Goal: Contribute content: Contribute content

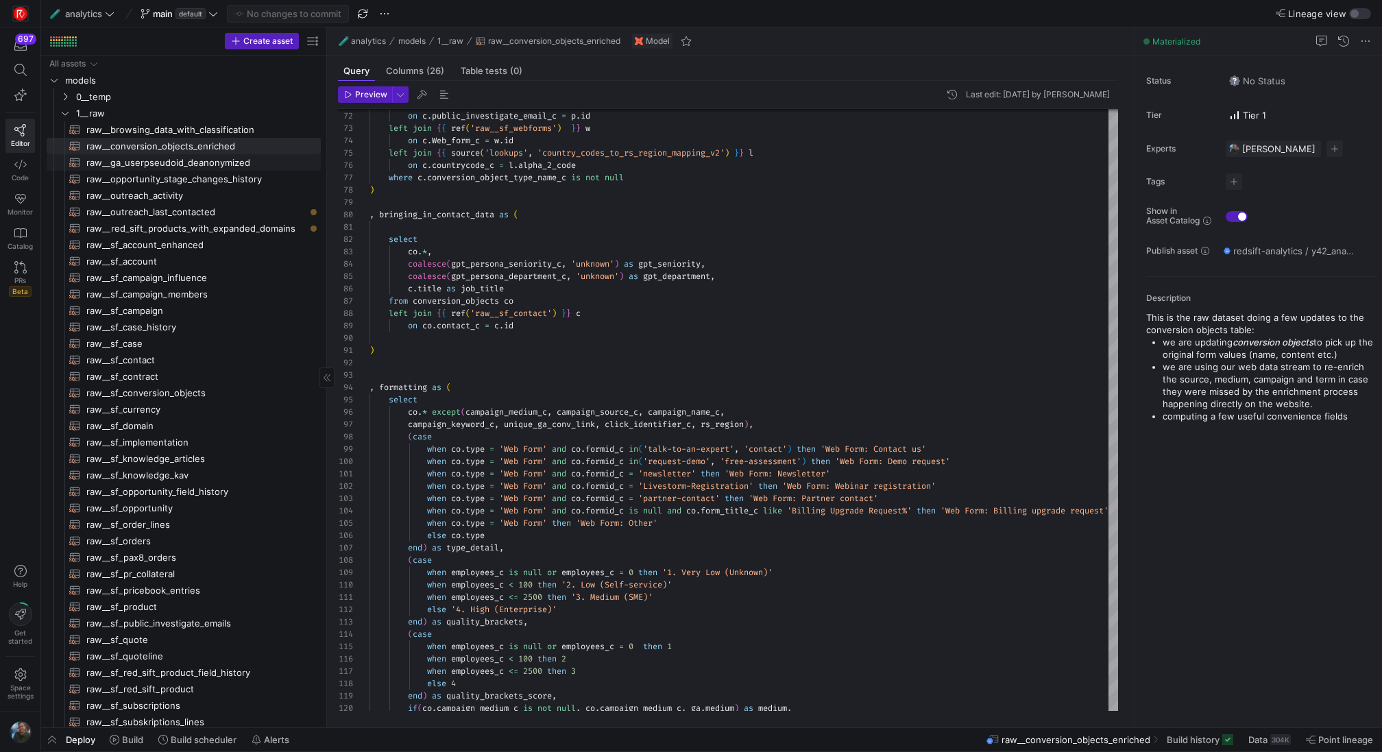
scroll to position [123, 0]
click at [130, 96] on span "0__temp" at bounding box center [181, 97] width 210 height 16
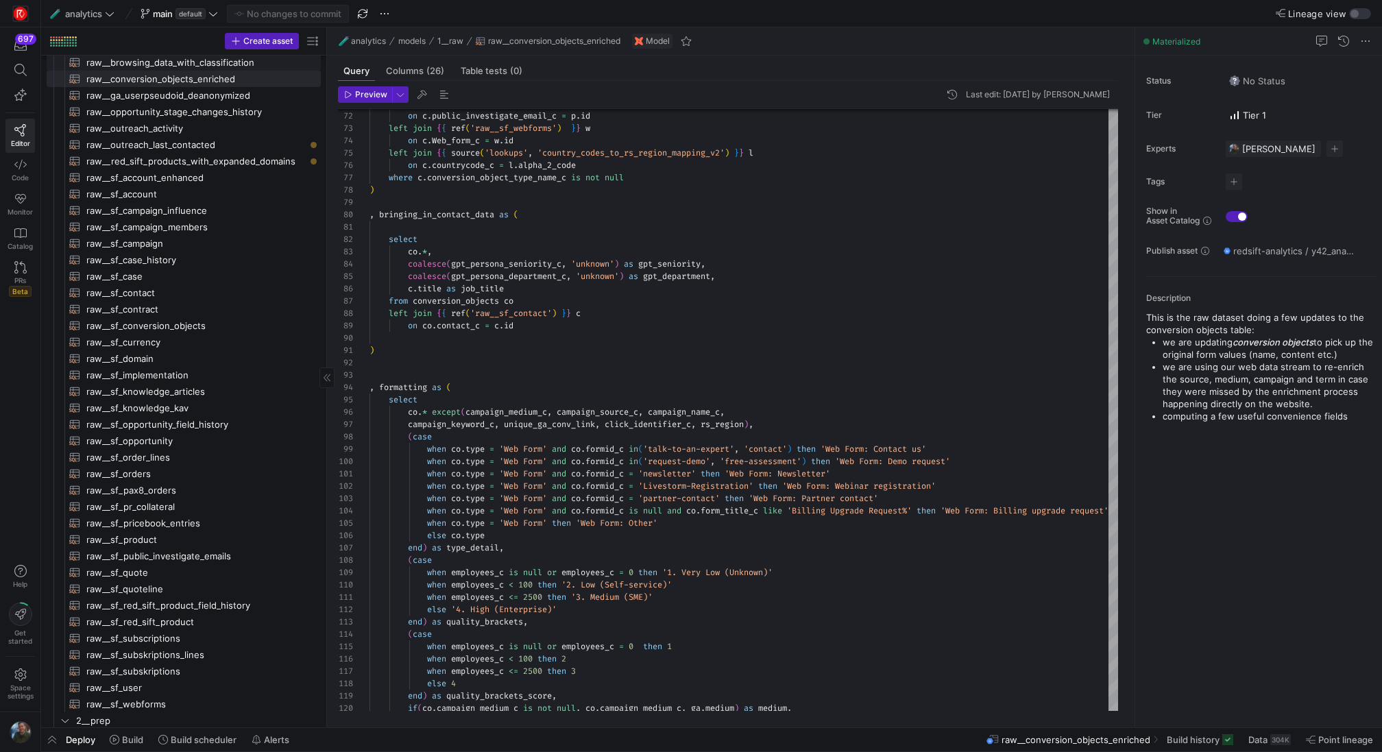
scroll to position [338, 0]
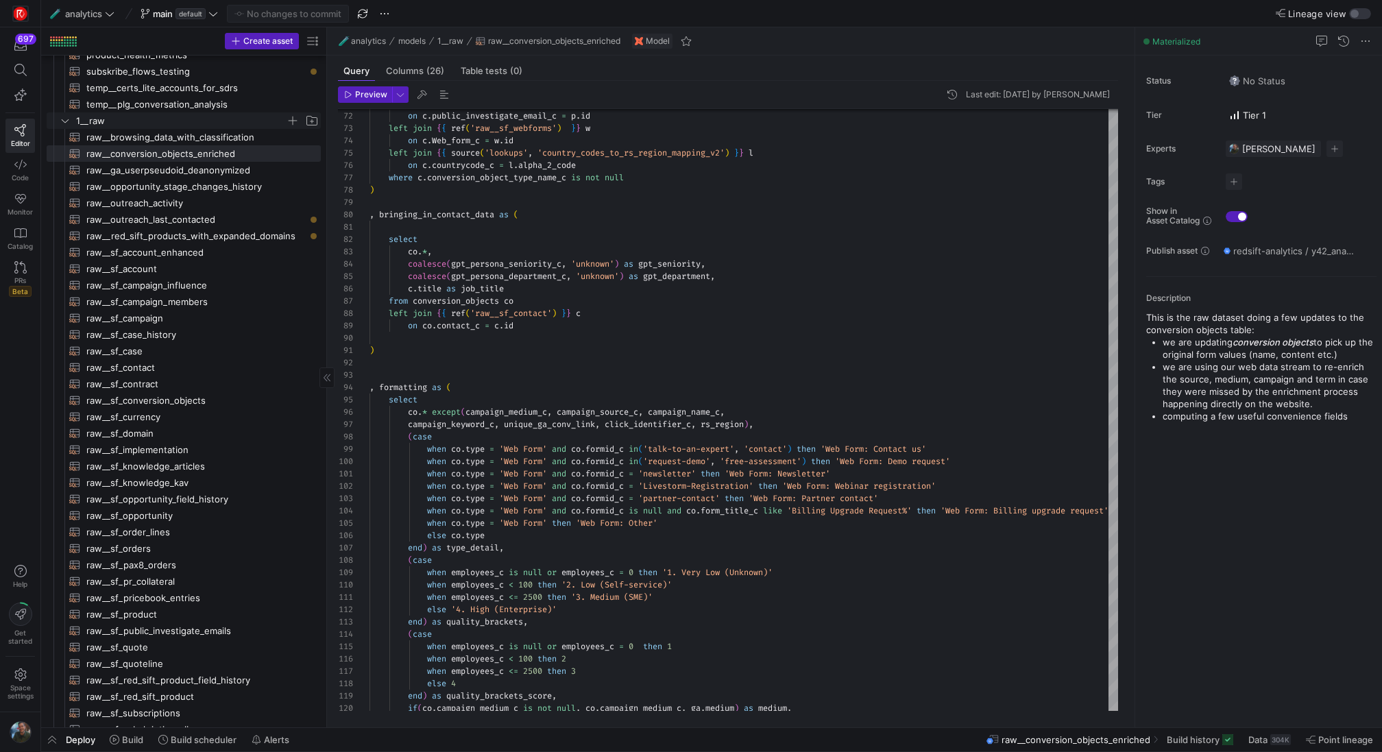
click at [147, 119] on span "1__raw" at bounding box center [181, 121] width 210 height 16
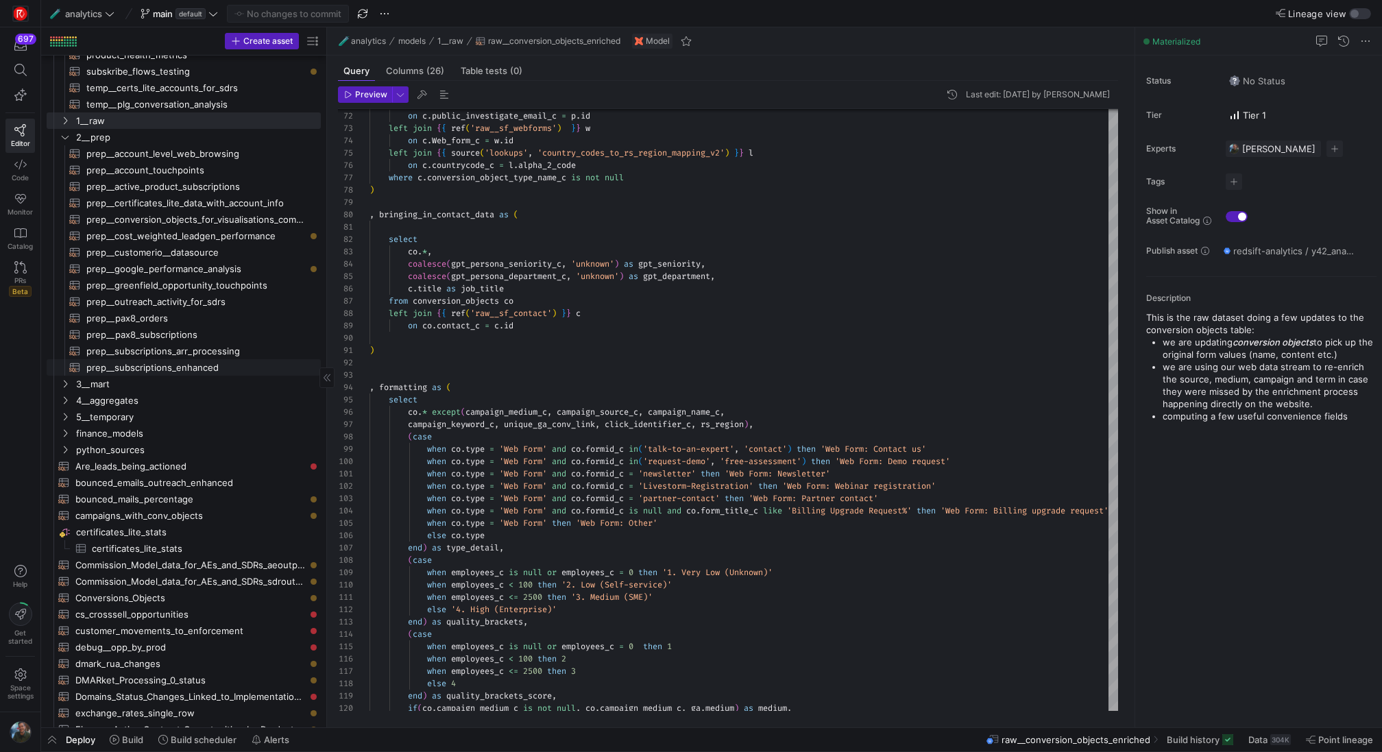
click at [193, 367] on span "prep__subscriptions_enhanced​​​​​​​​​​" at bounding box center [195, 368] width 219 height 16
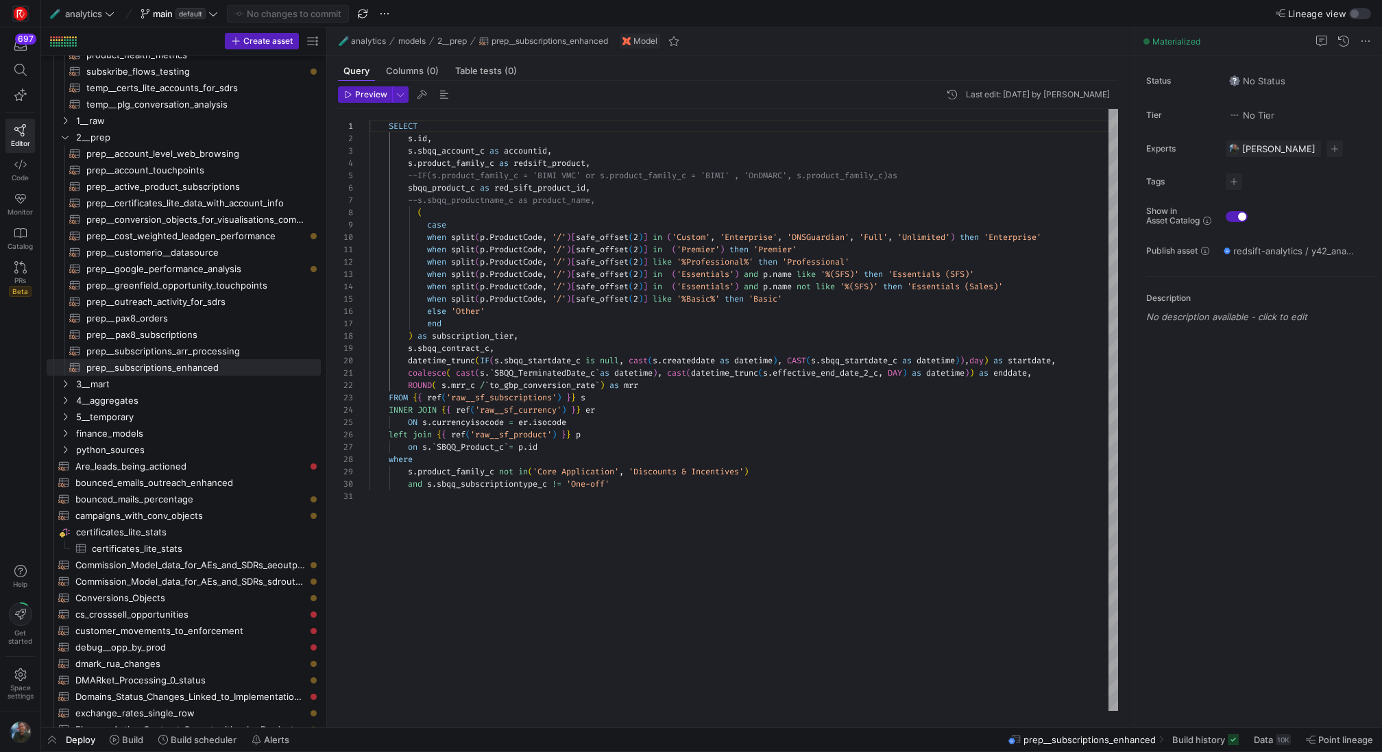
click at [835, 236] on div "SELECT s . id , s . sbqq_account_c as accountid , s . product_family_c as redsi…" at bounding box center [743, 410] width 749 height 603
click at [729, 249] on div "SELECT s . id , s . sbqq_account_c as accountid , s . product_family_c as redsi…" at bounding box center [743, 410] width 749 height 603
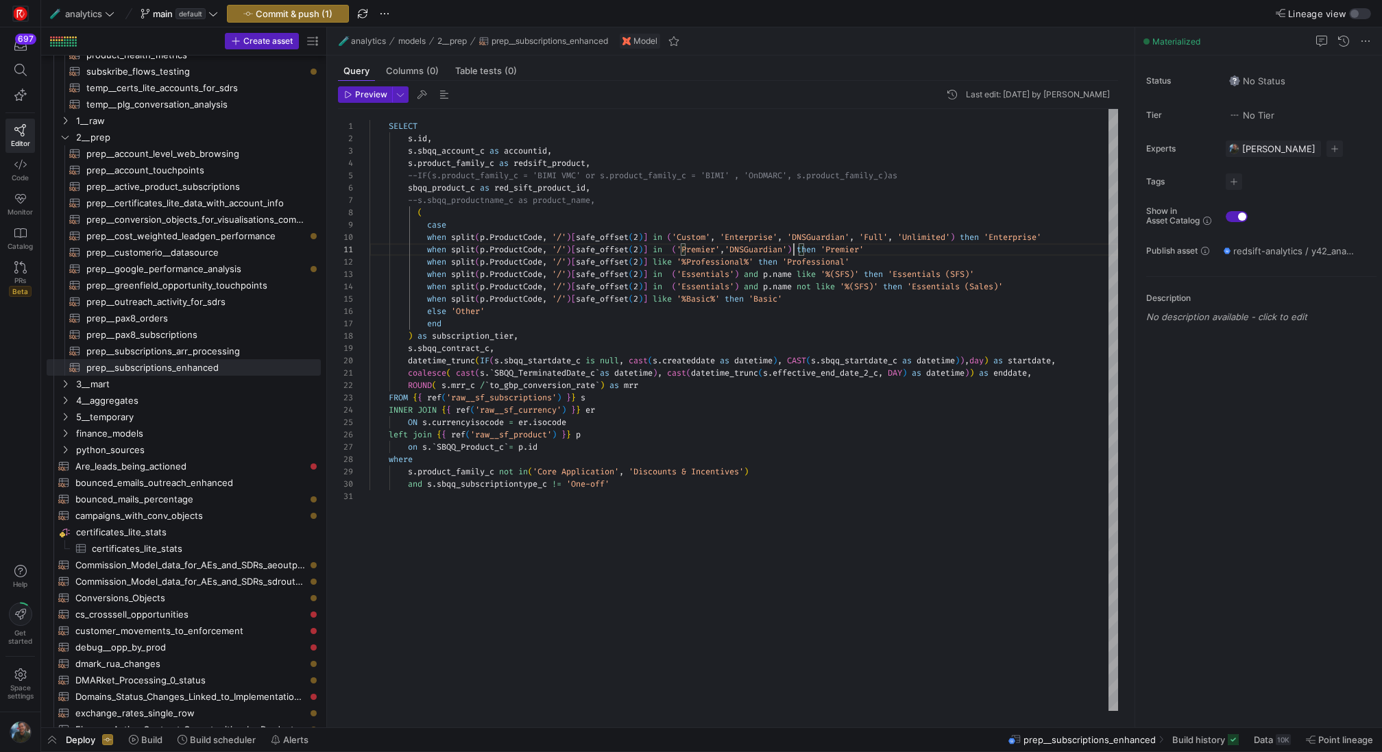
click at [822, 233] on div "SELECT s . id , s . sbqq_account_c as accountid , s . product_family_c as redsi…" at bounding box center [743, 410] width 749 height 603
click at [998, 238] on div "SELECT s . id , s . sbqq_account_c as accountid , s . product_family_c as redsi…" at bounding box center [743, 410] width 749 height 603
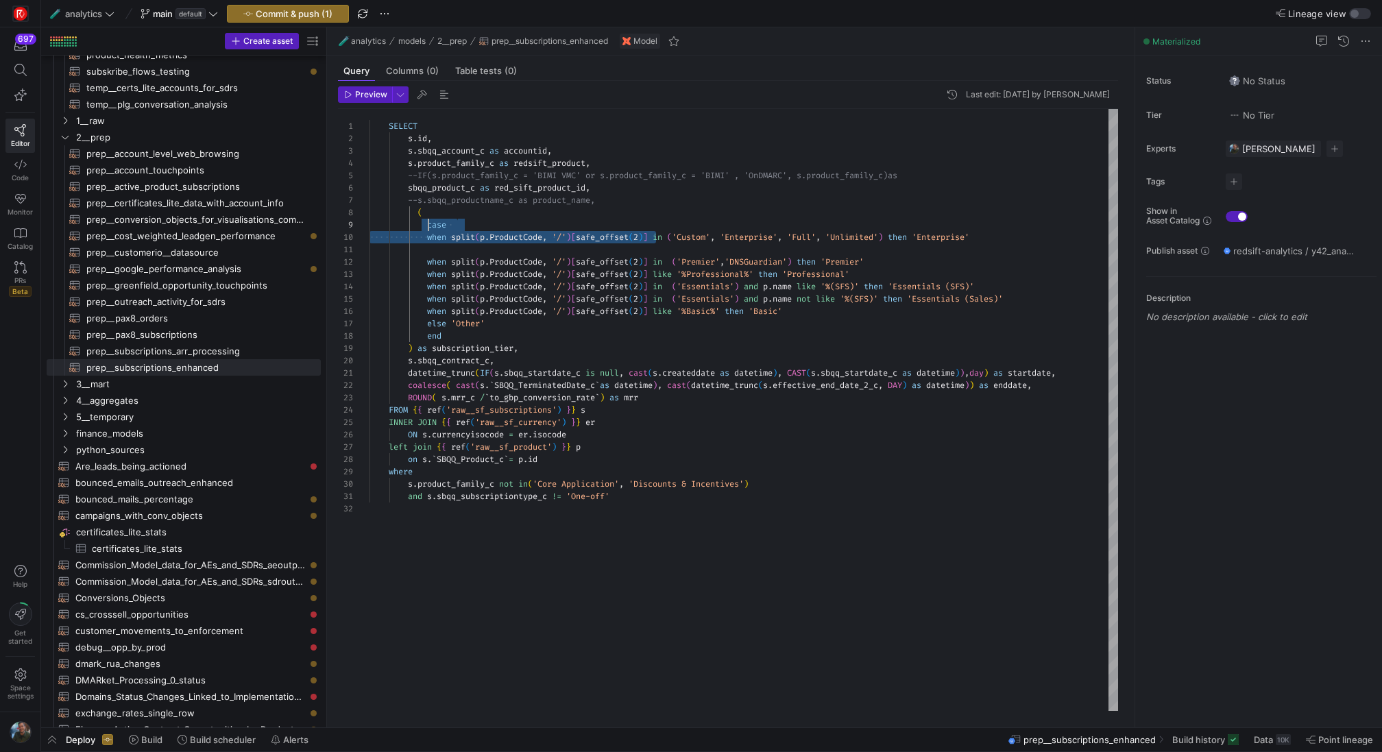
scroll to position [111, 59]
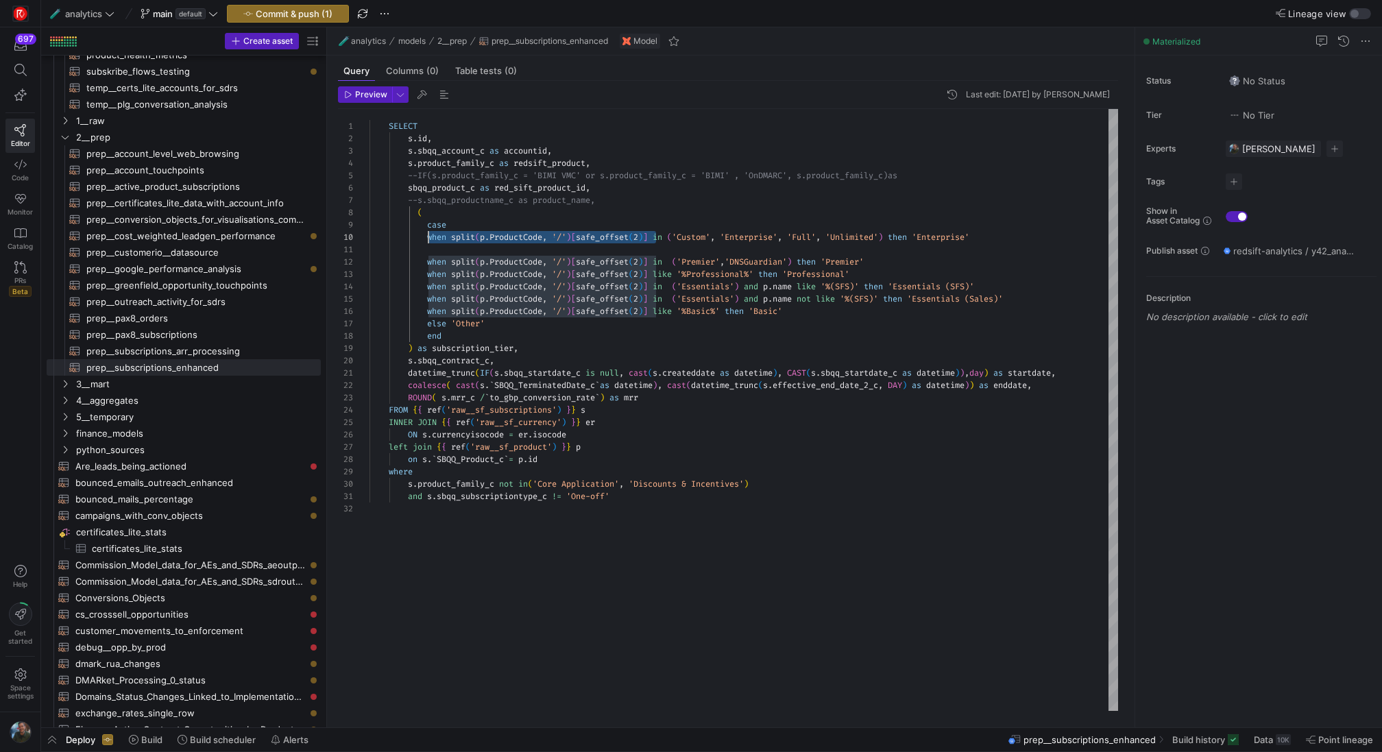
drag, startPoint x: 657, startPoint y: 238, endPoint x: 427, endPoint y: 234, distance: 229.7
click at [427, 234] on div "SELECT s . id , s . sbqq_account_c as accountid , s . product_family_c as redsi…" at bounding box center [743, 410] width 749 height 603
click at [433, 248] on div "SELECT s . id , s . sbqq_account_c as accountid , s . product_family_c as redsi…" at bounding box center [743, 410] width 749 height 603
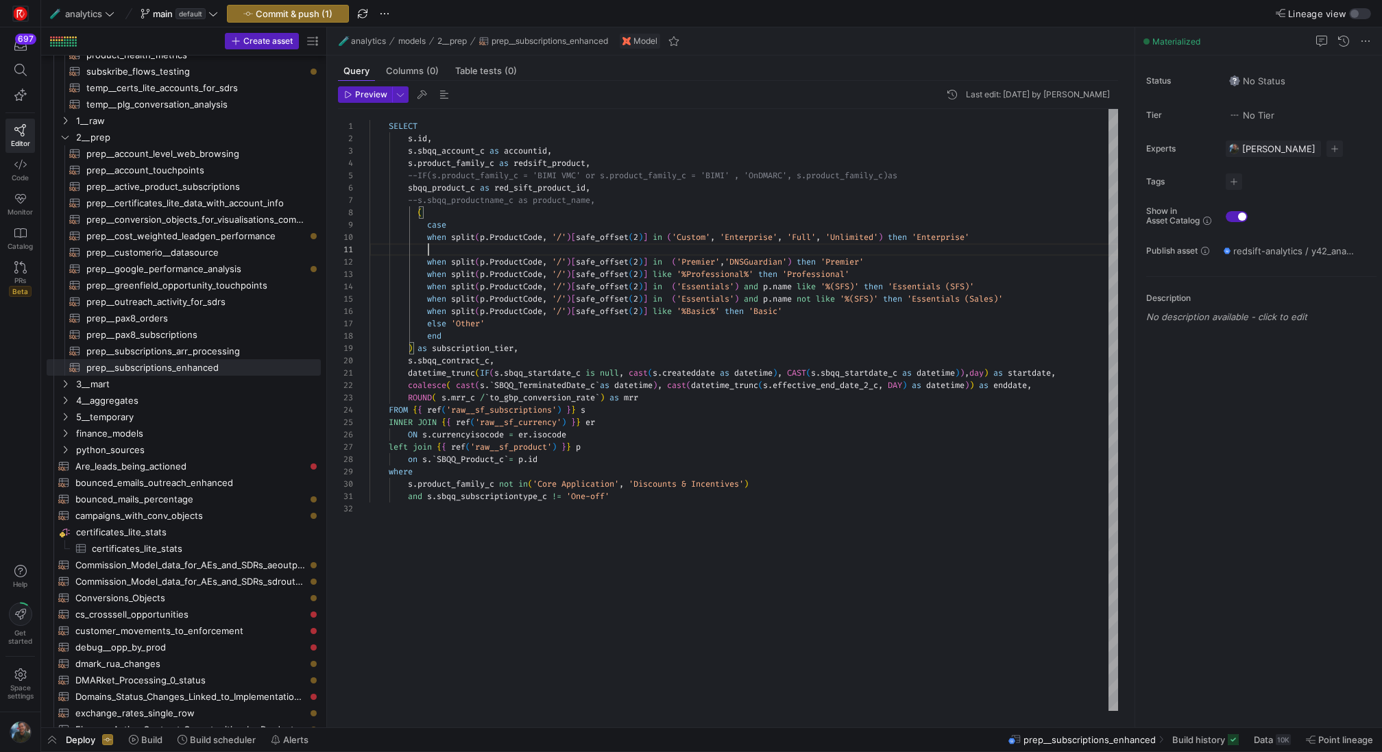
scroll to position [0, 287]
click at [427, 324] on div "SELECT s . id , s . sbqq_account_c as accountid , s . product_family_c as redsi…" at bounding box center [743, 410] width 749 height 603
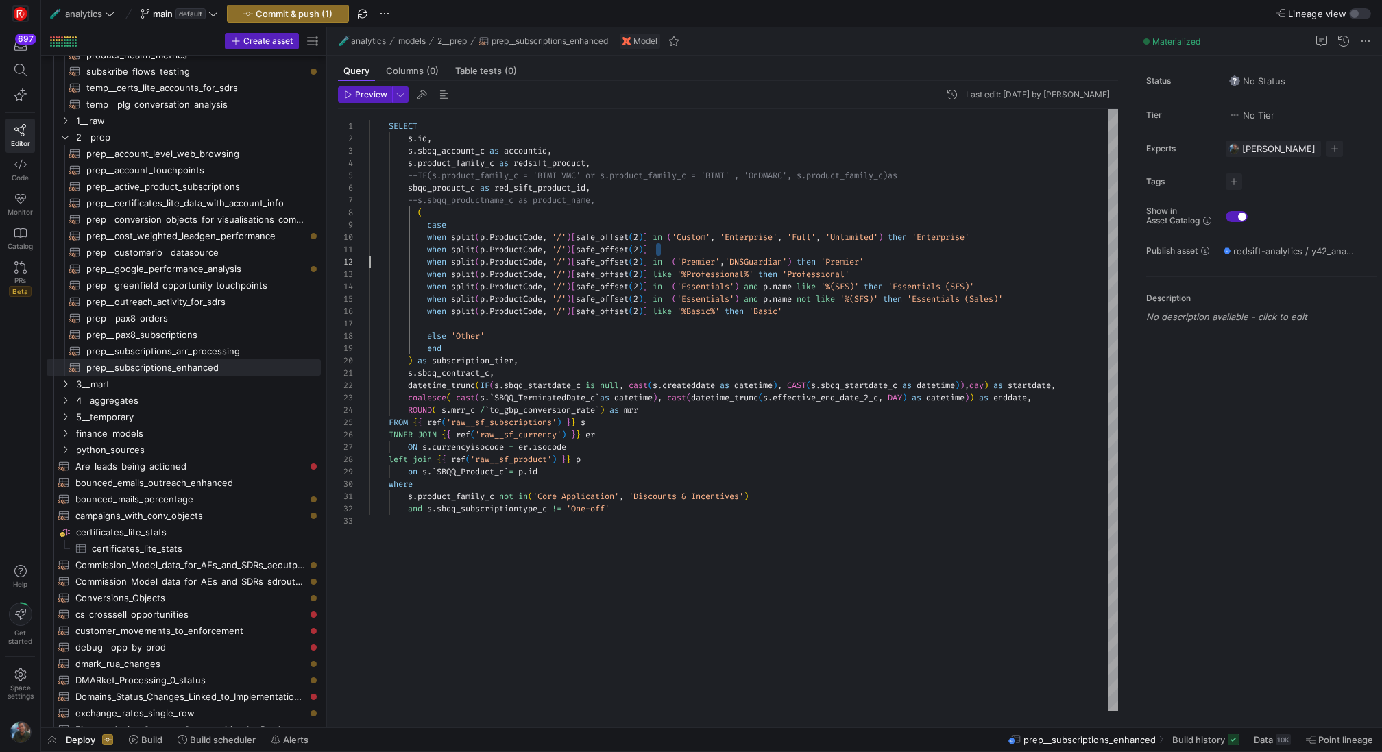
scroll to position [0, 0]
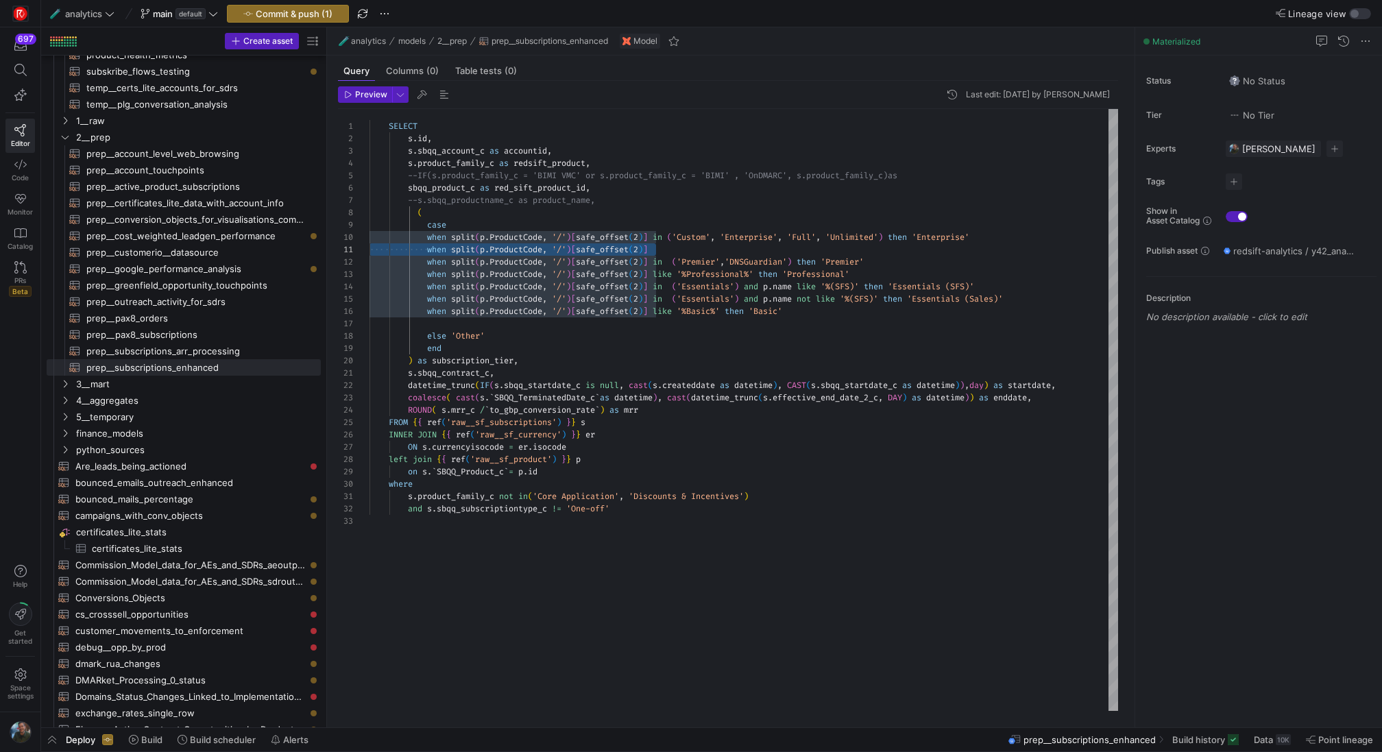
drag, startPoint x: 670, startPoint y: 250, endPoint x: 357, endPoint y: 252, distance: 312.6
click at [369, 252] on div "SELECT s . id , s . sbqq_account_c as accountid , s . product_family_c as redsi…" at bounding box center [743, 410] width 749 height 603
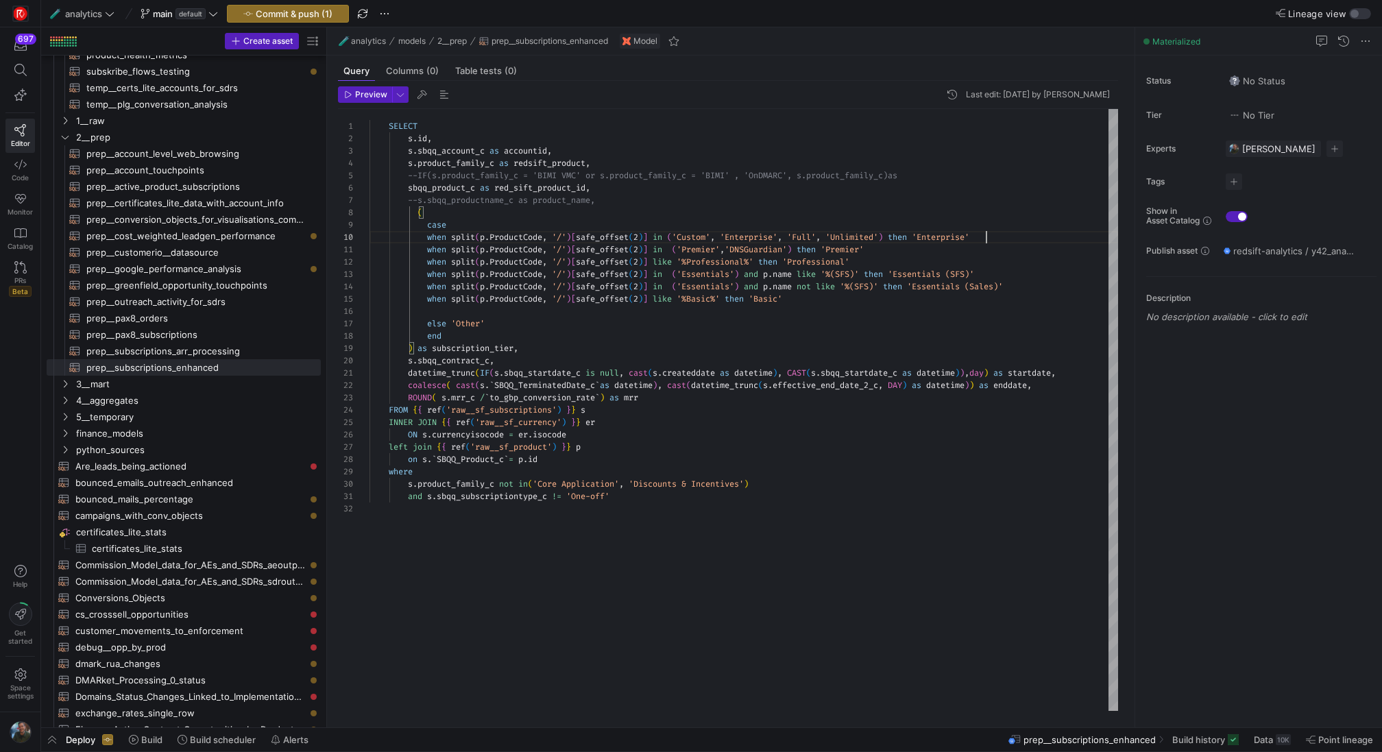
scroll to position [111, 616]
click at [438, 310] on div "SELECT s . id , s . sbqq_account_c as accountid , s . product_family_c as redsi…" at bounding box center [743, 410] width 749 height 603
click at [487, 311] on div "SELECT s . id , s . sbqq_account_c as accountid , s . product_family_c as redsi…" at bounding box center [743, 410] width 749 height 603
click at [709, 312] on div "SELECT s . id , s . sbqq_account_c as accountid , s . product_family_c as redsi…" at bounding box center [743, 410] width 749 height 603
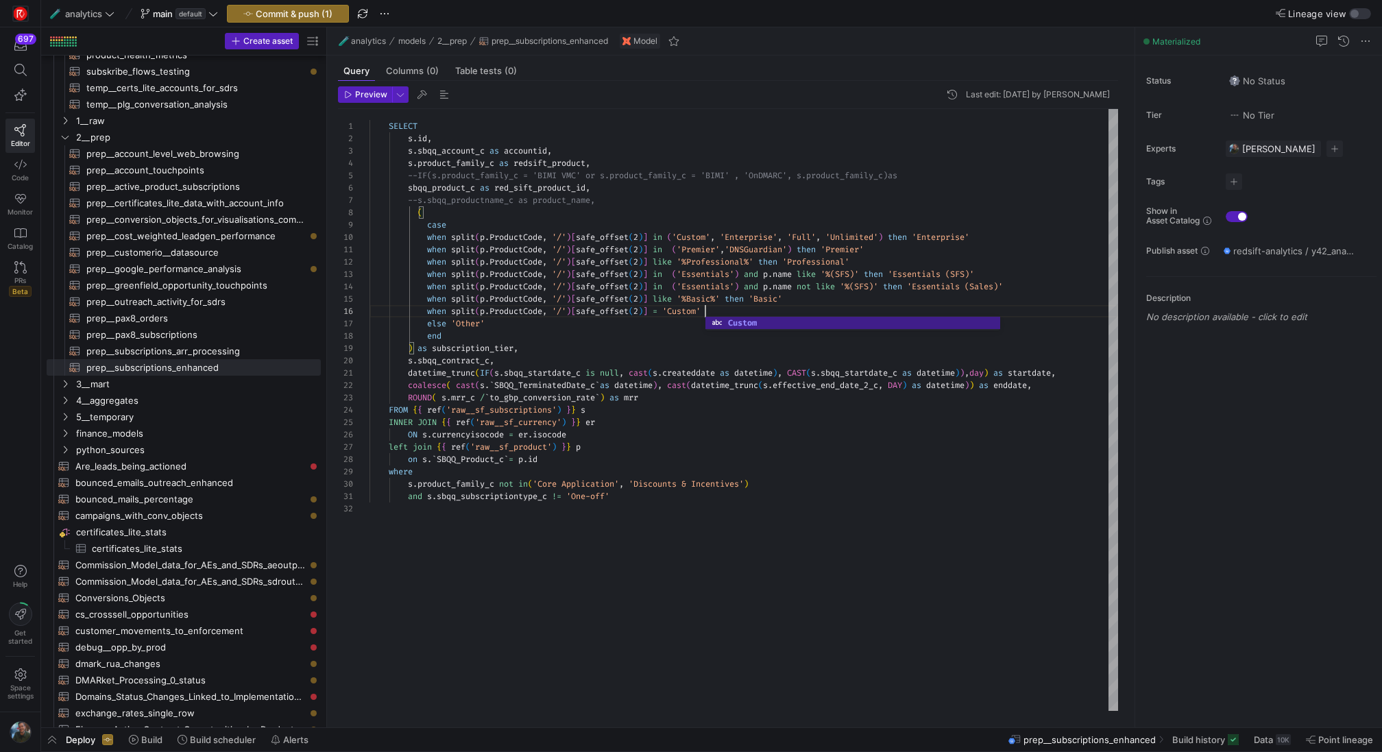
scroll to position [49, 336]
click at [705, 236] on div "SELECT s . id , s . sbqq_account_c as accountid , s . product_family_c as redsi…" at bounding box center [743, 410] width 749 height 603
click at [756, 313] on div "SELECT s . id , s . sbqq_account_c as accountid , s . product_family_c as redsi…" at bounding box center [743, 410] width 749 height 603
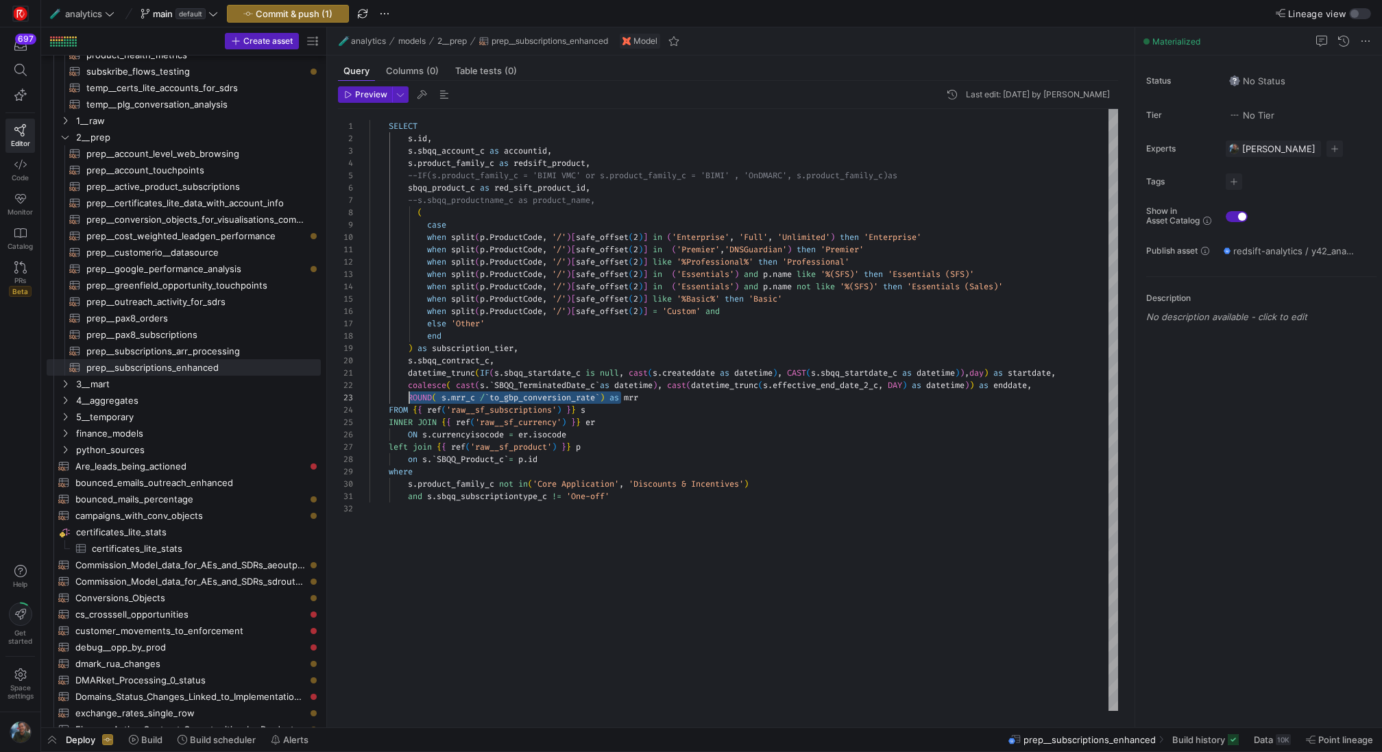
scroll to position [25, 40]
drag, startPoint x: 622, startPoint y: 398, endPoint x: 410, endPoint y: 399, distance: 211.8
click at [410, 399] on div "SELECT s . id , s . sbqq_account_c as accountid , s . product_family_c as redsi…" at bounding box center [743, 410] width 749 height 603
click at [624, 399] on div "SELECT s . id , s . sbqq_account_c as accountid , s . product_family_c as redsi…" at bounding box center [743, 410] width 749 height 603
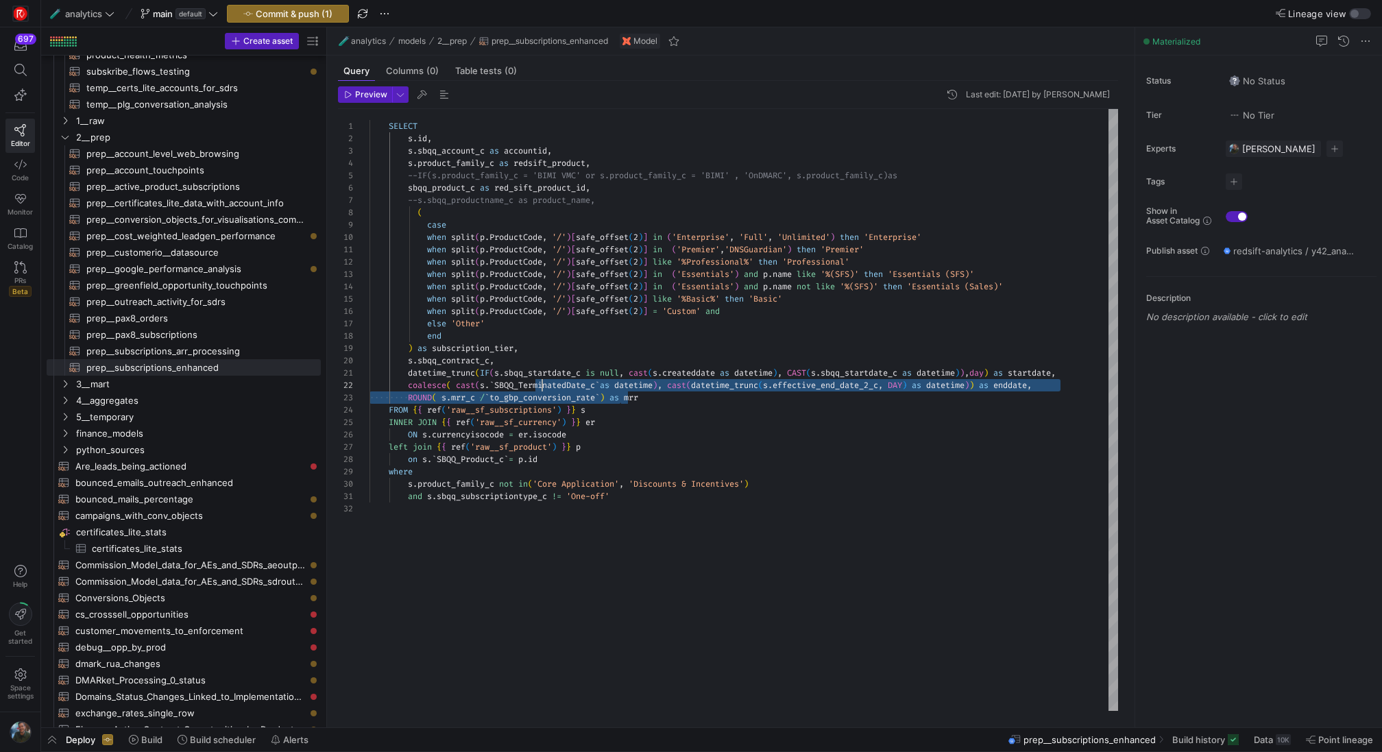
drag, startPoint x: 622, startPoint y: 398, endPoint x: 543, endPoint y: 391, distance: 79.2
click at [543, 391] on div "SELECT s . id , s . sbqq_account_c as accountid , s . product_family_c as redsi…" at bounding box center [743, 410] width 749 height 603
click at [620, 403] on div "SELECT s . id , s . sbqq_account_c as accountid , s . product_family_c as redsi…" at bounding box center [743, 410] width 749 height 603
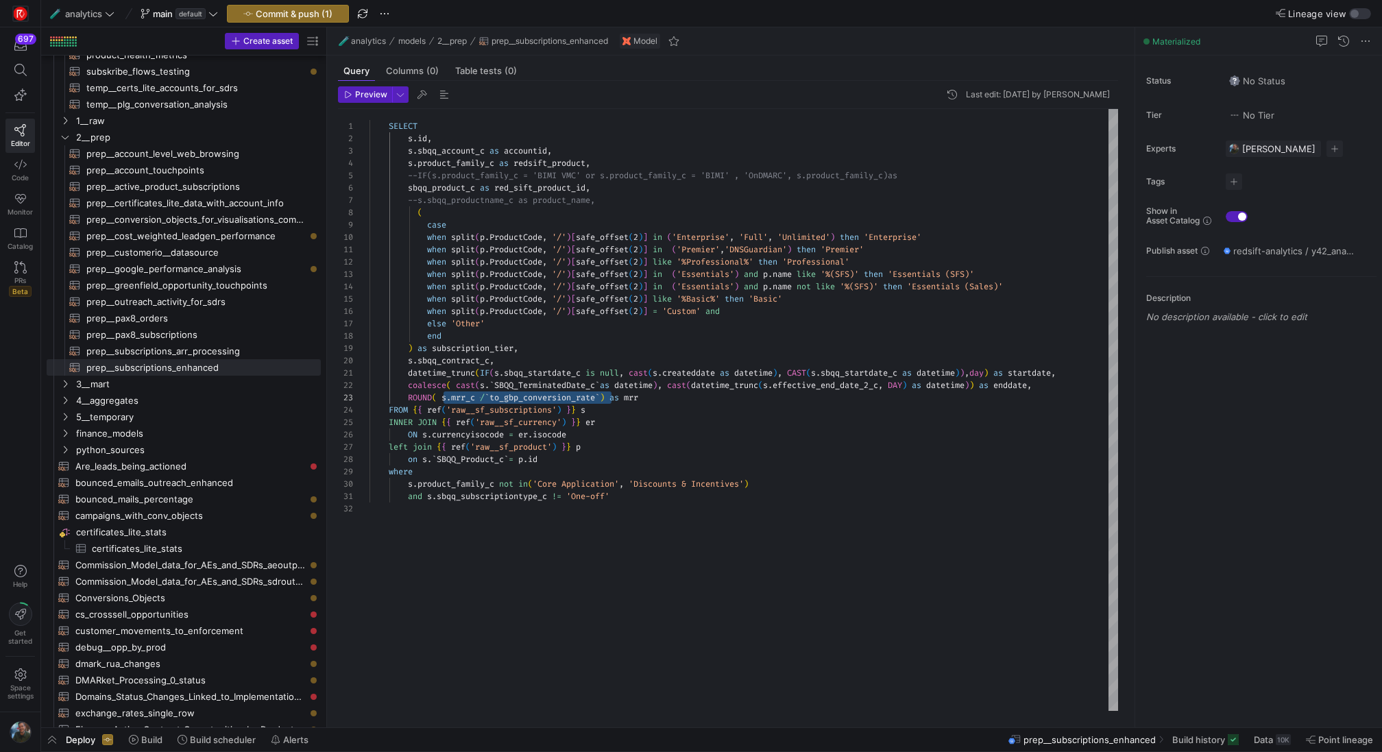
drag, startPoint x: 612, startPoint y: 398, endPoint x: 442, endPoint y: 395, distance: 170.0
click at [441, 395] on div "SELECT s . id , s . sbqq_account_c as accountid , s . product_family_c as redsi…" at bounding box center [743, 410] width 749 height 603
click at [746, 315] on div "SELECT s . id , s . sbqq_account_c as accountid , s . product_family_c as redsi…" at bounding box center [743, 410] width 749 height 603
click at [734, 312] on div "SELECT s . id , s . sbqq_account_c as accountid , s . product_family_c as redsi…" at bounding box center [743, 410] width 749 height 603
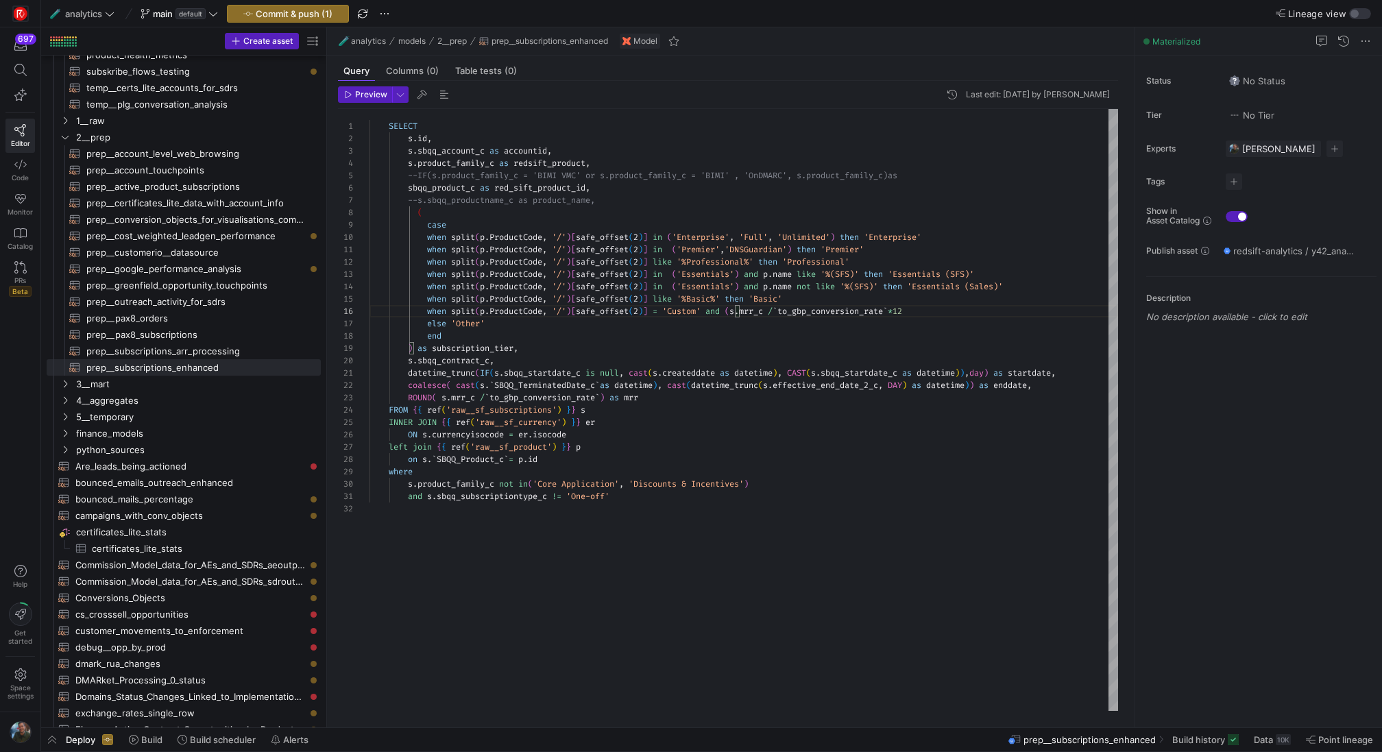
click at [929, 309] on div "SELECT s . id , s . sbqq_account_c as accountid , s . product_family_c as redsi…" at bounding box center [743, 410] width 749 height 603
click at [947, 361] on div "SELECT s . id , s . sbqq_account_c as accountid , s . product_family_c as redsi…" at bounding box center [743, 410] width 749 height 603
click at [996, 313] on div "SELECT s . id , s . sbqq_account_c as accountid , s . product_family_c as redsi…" at bounding box center [743, 410] width 749 height 603
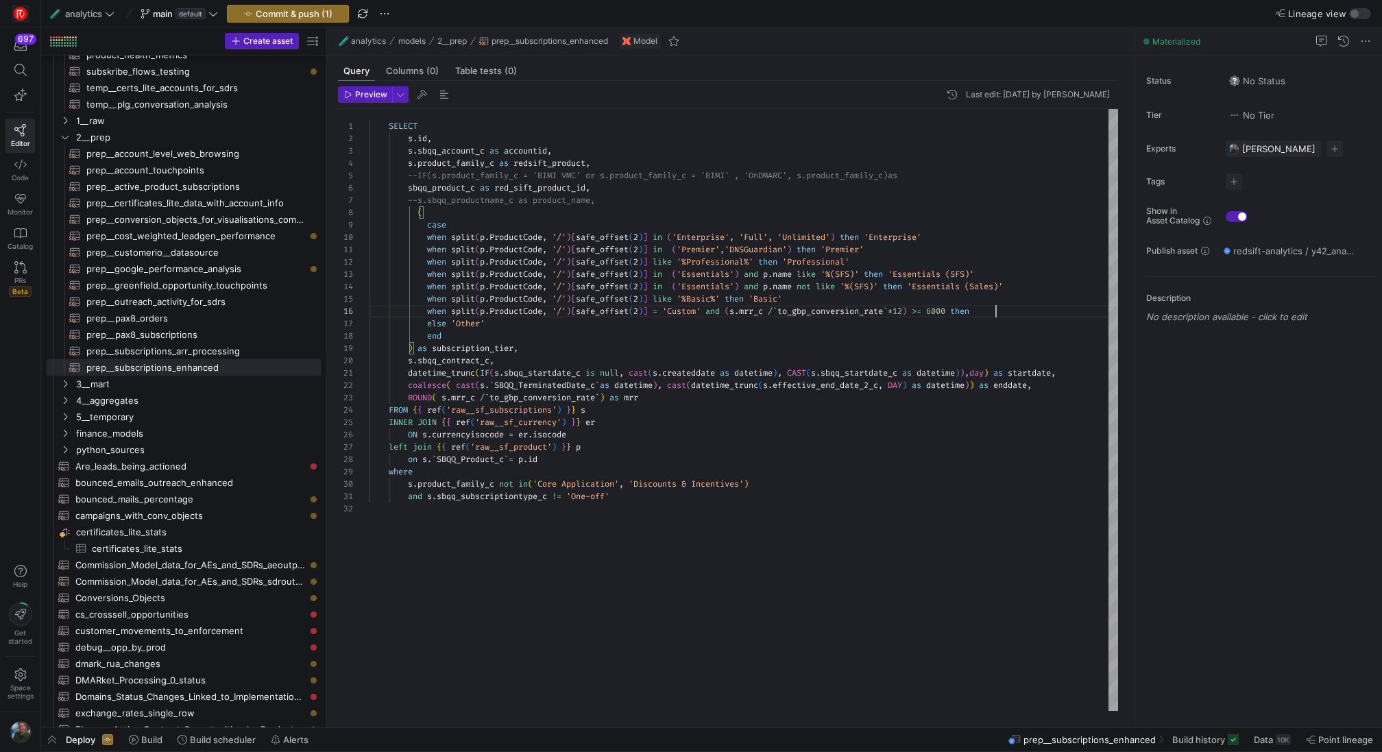
scroll to position [49, 632]
click at [914, 238] on div "SELECT s . id , s . sbqq_account_c as accountid , s . product_family_c as redsi…" at bounding box center [743, 410] width 749 height 603
click at [999, 313] on div "SELECT s . id , s . sbqq_account_c as accountid , s . product_family_c as redsi…" at bounding box center [743, 410] width 749 height 603
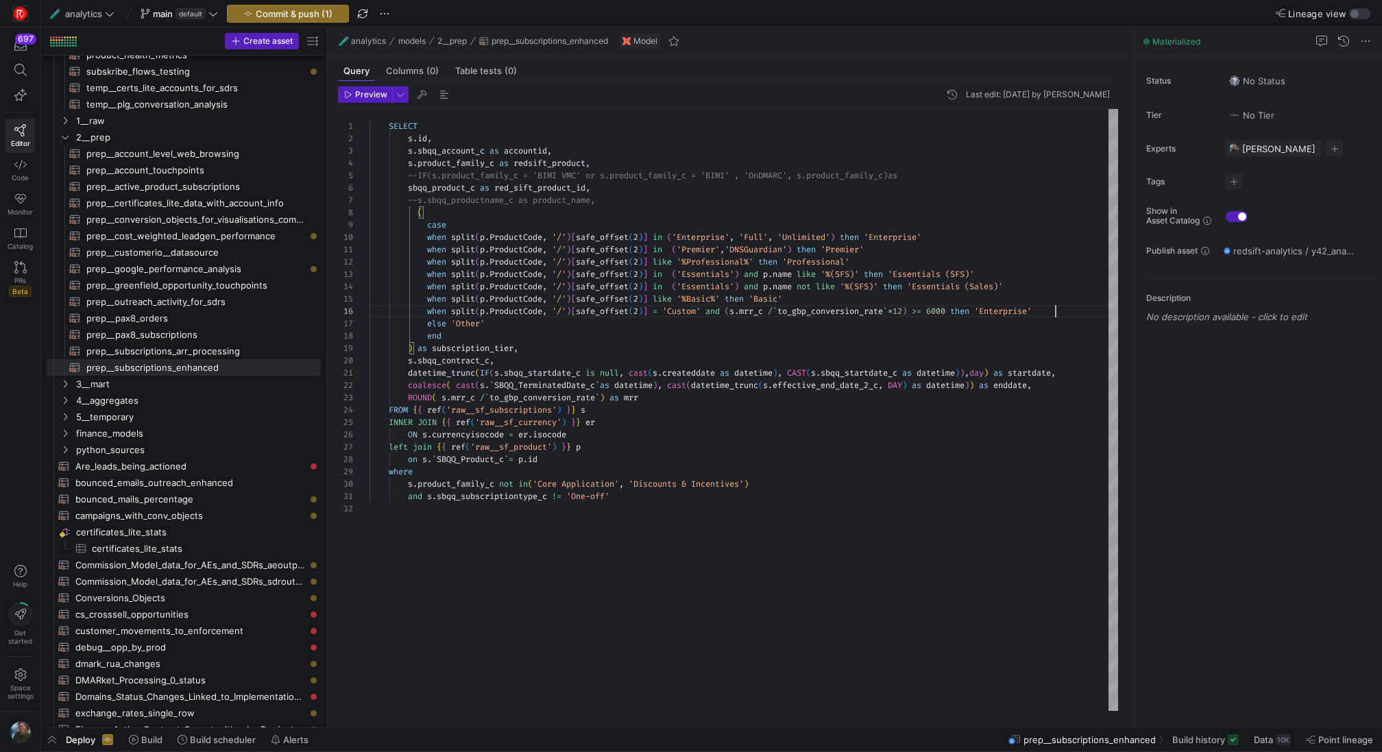
scroll to position [49, 685]
click at [1060, 311] on div "SELECT s . id , s . sbqq_account_c as accountid , s . product_family_c as redsi…" at bounding box center [743, 410] width 749 height 603
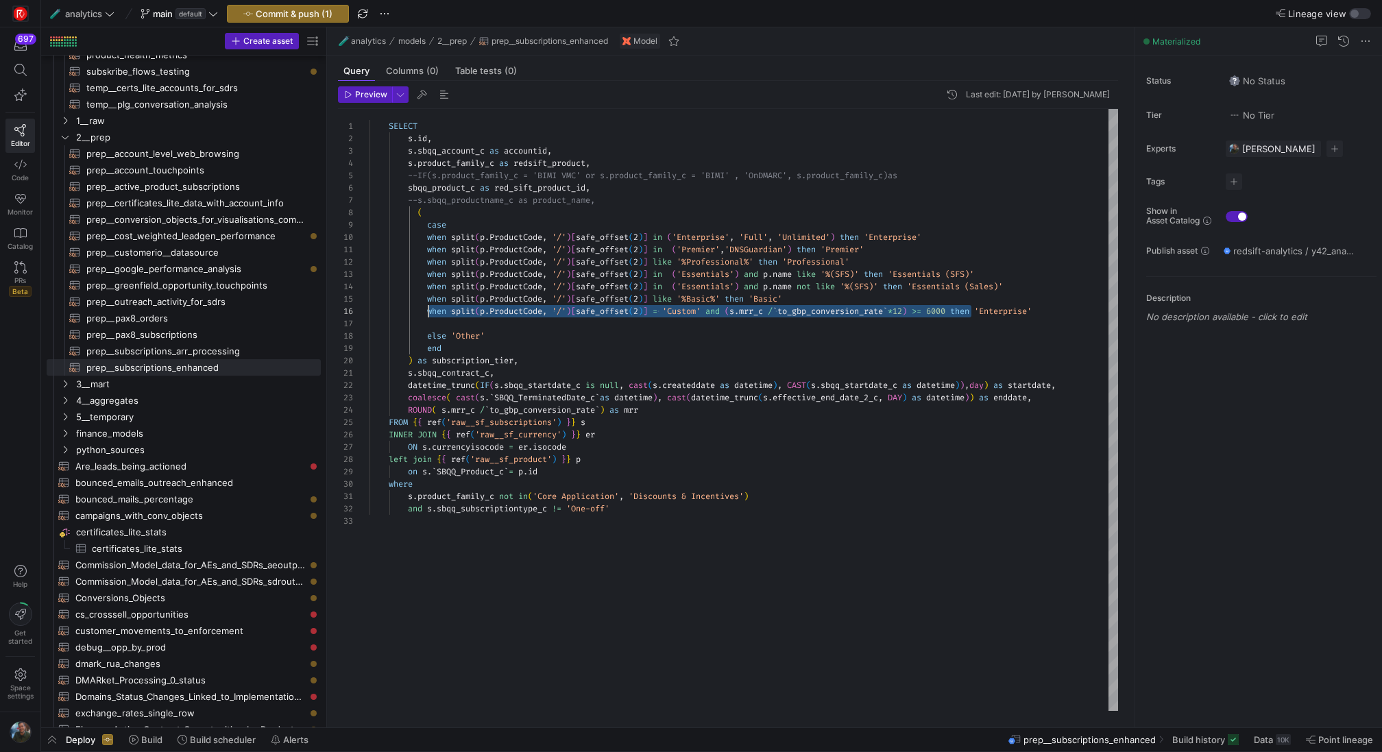
scroll to position [62, 59]
drag, startPoint x: 969, startPoint y: 311, endPoint x: 430, endPoint y: 312, distance: 539.4
click at [430, 312] on div "SELECT s . id , s . sbqq_account_c as accountid , s . product_family_c as redsi…" at bounding box center [743, 410] width 749 height 603
click at [452, 324] on div "SELECT s . id , s . sbqq_account_c as accountid , s . product_family_c as redsi…" at bounding box center [743, 410] width 749 height 603
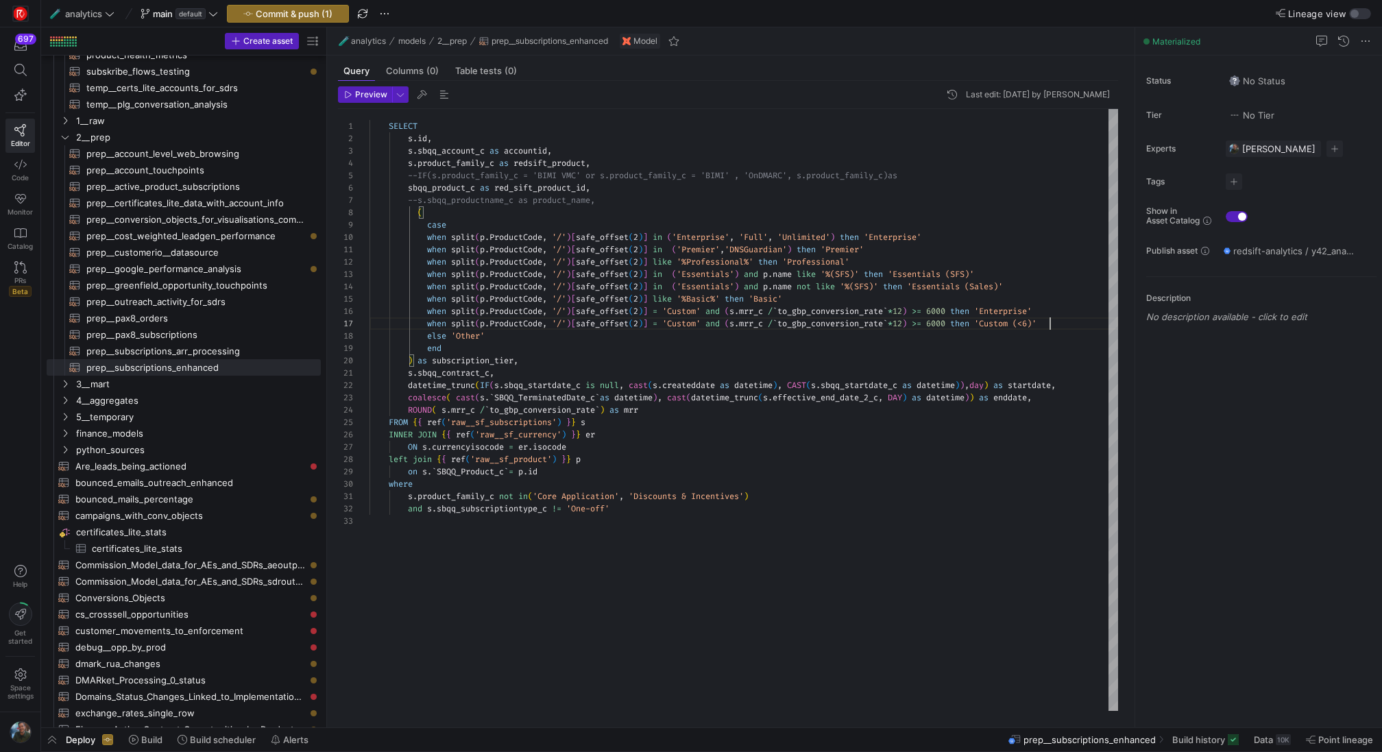
scroll to position [49, 686]
click at [1084, 354] on div "SELECT s . id , s . sbqq_account_c as accountid , s . product_family_c as redsi…" at bounding box center [743, 410] width 749 height 603
click at [695, 345] on div "SELECT s . id , s . sbqq_account_c as accountid , s . product_family_c as redsi…" at bounding box center [743, 410] width 749 height 603
click at [690, 390] on div "SELECT s . id , s . sbqq_account_c as accountid , s . product_family_c as redsi…" at bounding box center [743, 410] width 749 height 603
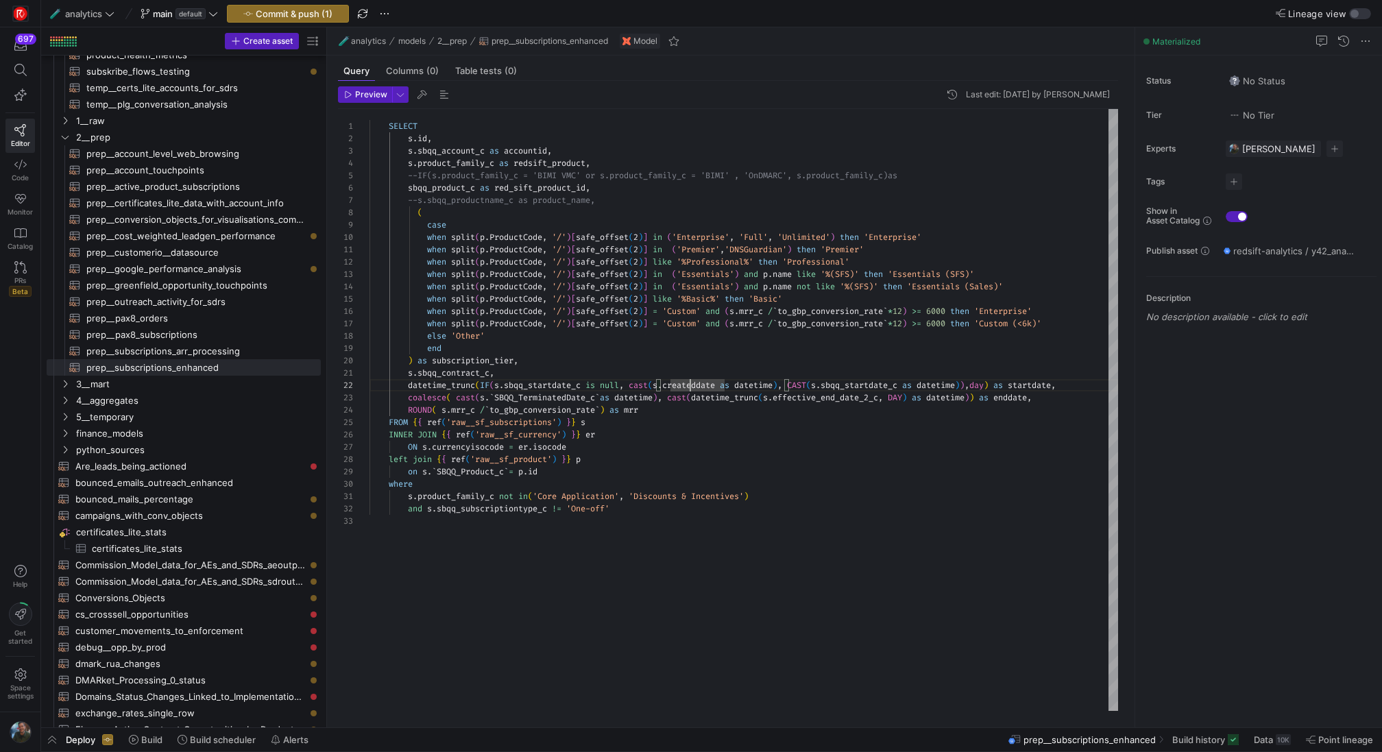
scroll to position [12, 247]
click at [766, 513] on div "SELECT s . id , s . sbqq_account_c as accountid , s . product_family_c as redsi…" at bounding box center [743, 410] width 749 height 603
click at [613, 202] on div "SELECT s . id , s . sbqq_account_c as accountid , s . product_family_c as redsi…" at bounding box center [743, 410] width 749 height 603
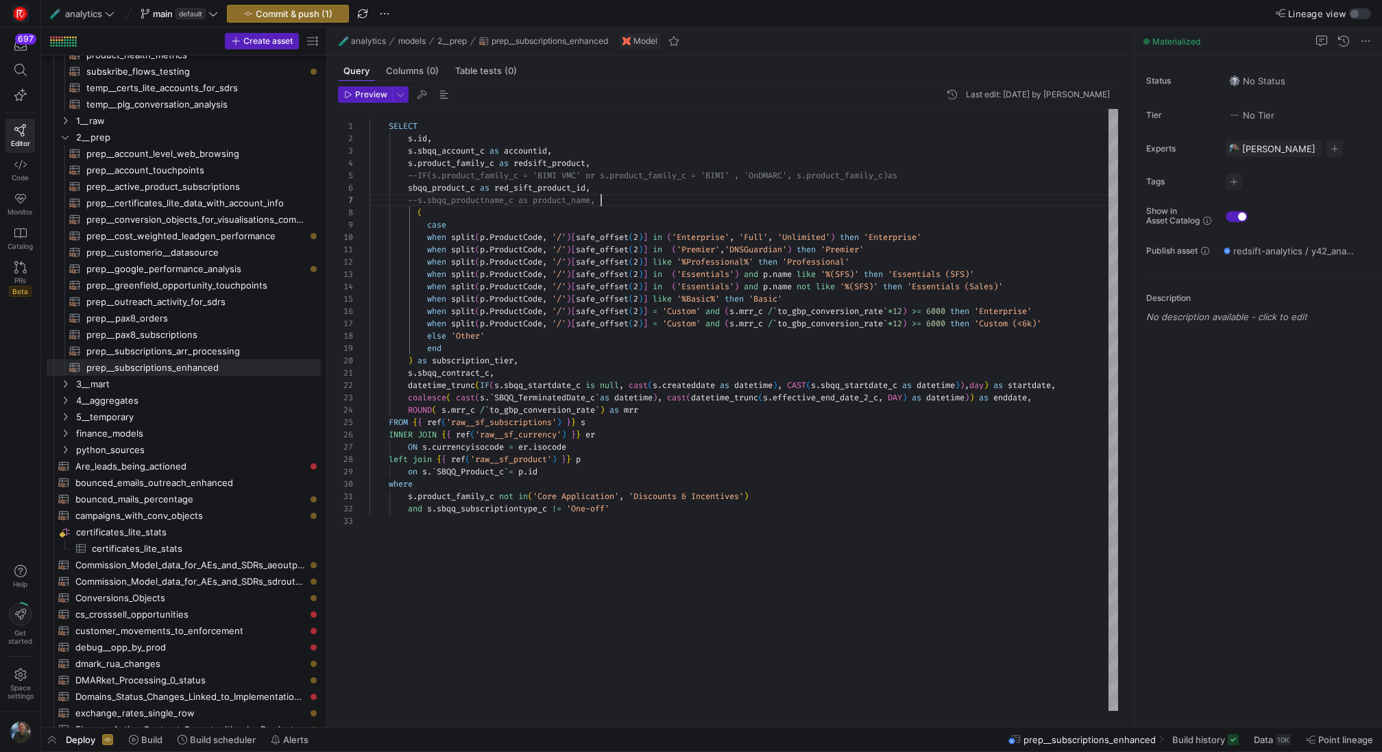
scroll to position [74, 0]
click at [613, 202] on div "SELECT s . id , s . sbqq_account_c as accountid , s . product_family_c as redsi…" at bounding box center [743, 410] width 749 height 603
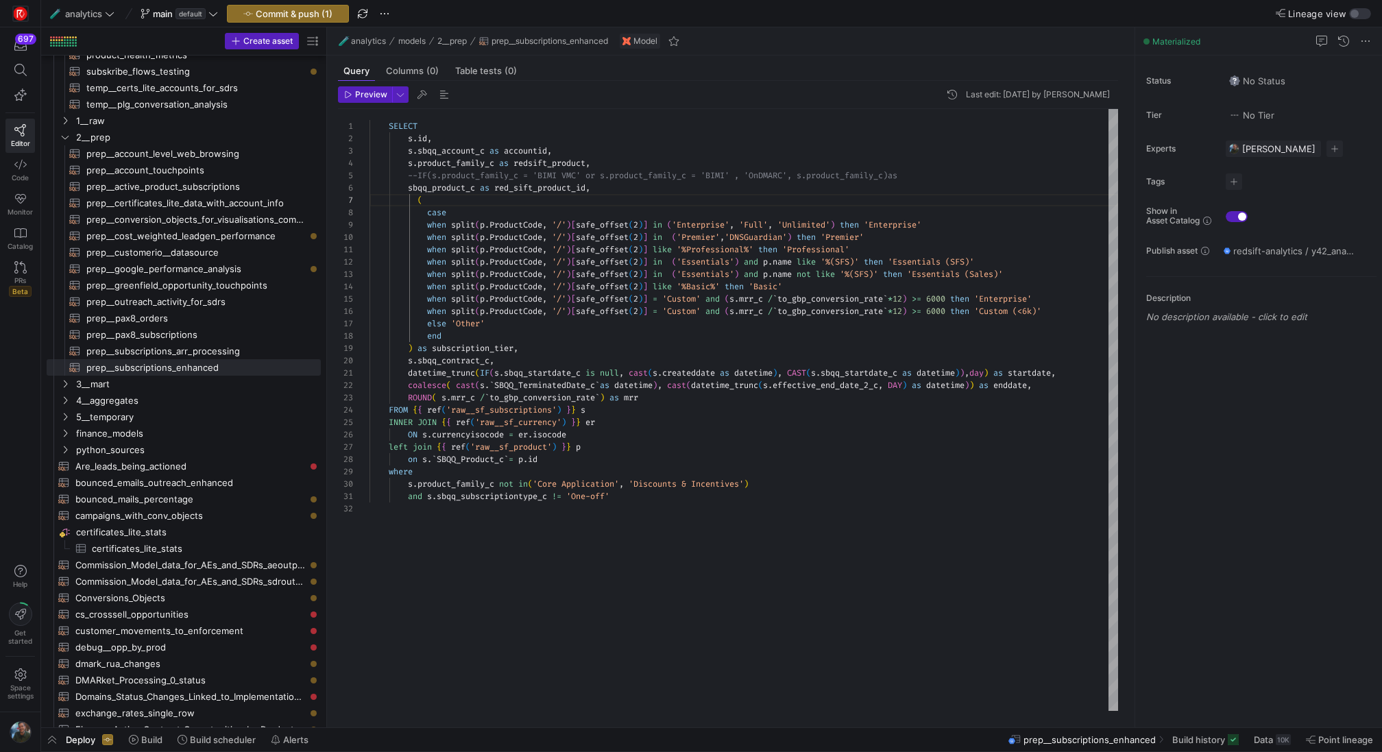
scroll to position [74, 217]
click at [865, 449] on div "SELECT s . id , s . sbqq_account_c as accountid , s . product_family_c as redsi…" at bounding box center [743, 410] width 749 height 603
type textarea "IF(s.sbqq_startdate_c is null, cast(s.createddate as datetime), CAST(s.sbqq_sta…"
click at [288, 14] on span "Commit & push (1)" at bounding box center [294, 13] width 77 height 11
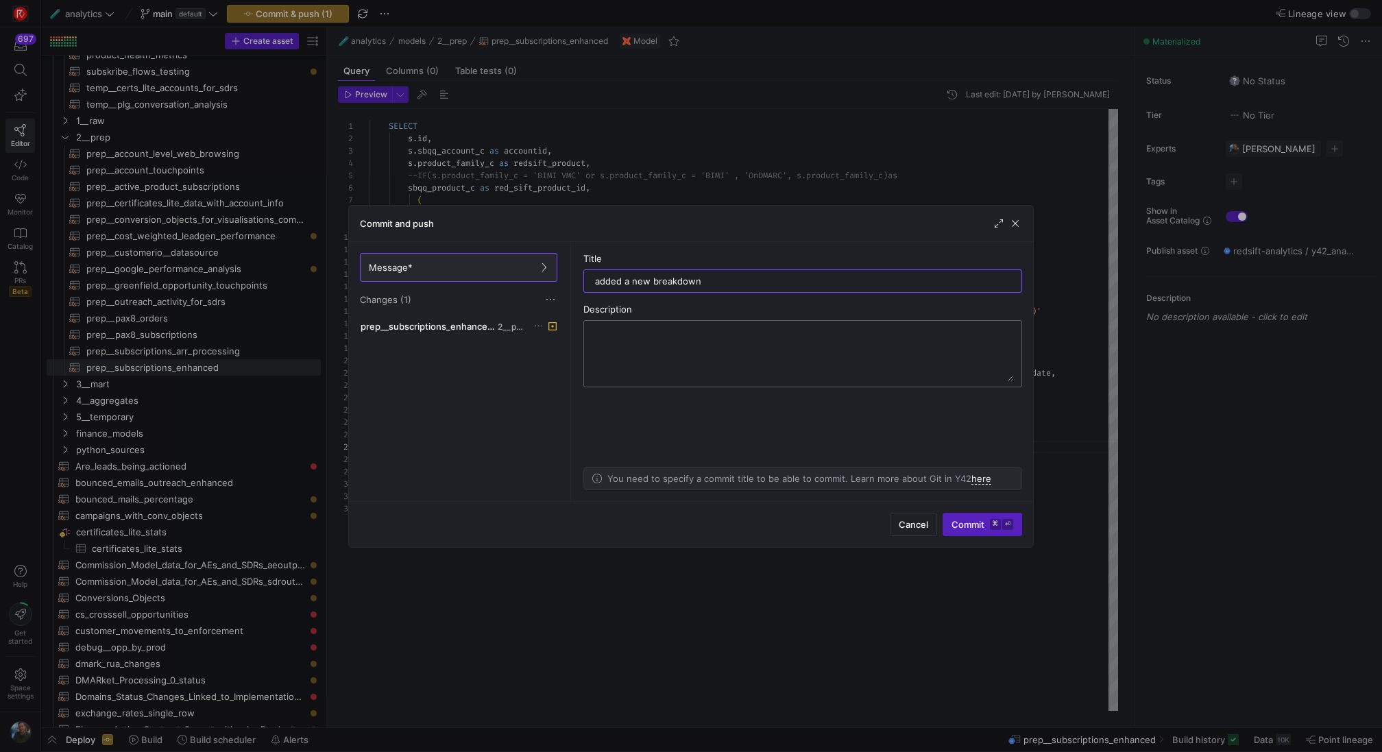
type input "added a new breakdown"
click at [914, 522] on span "Cancel" at bounding box center [913, 524] width 29 height 11
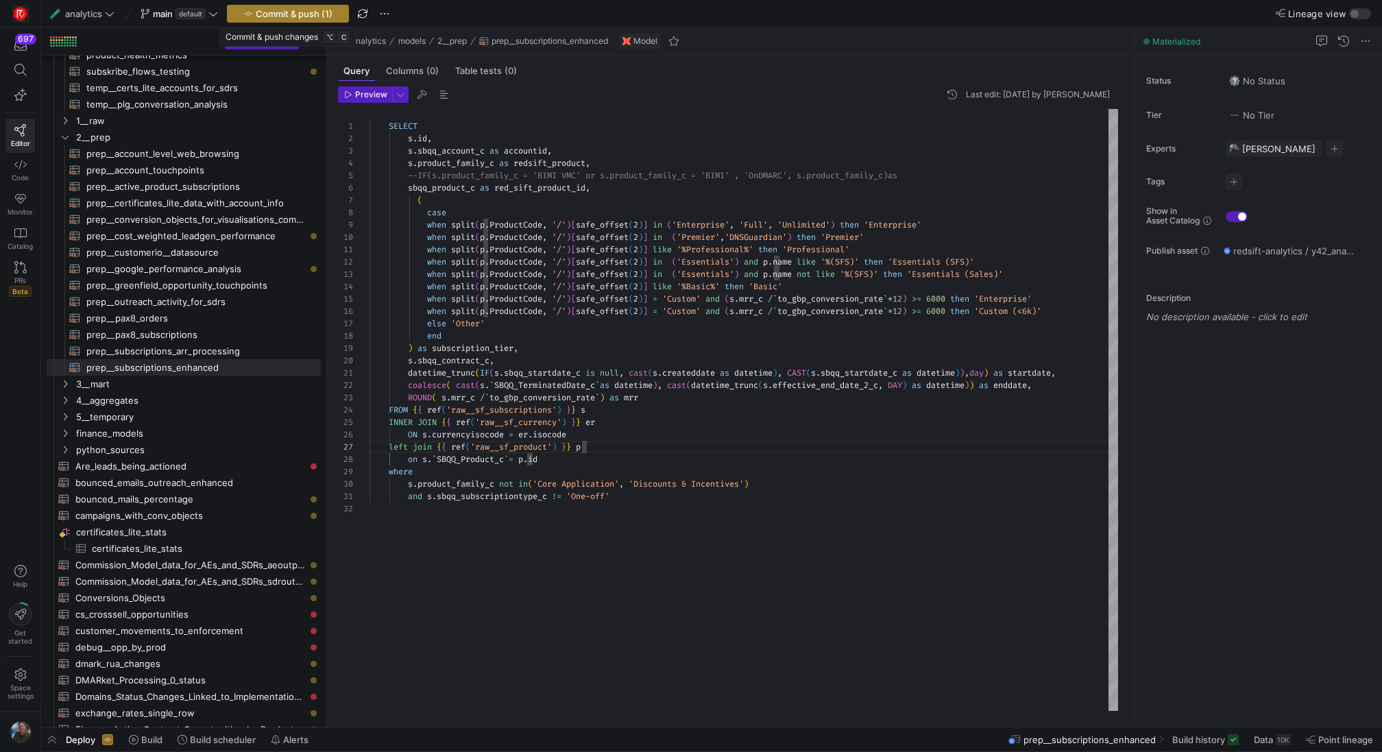
click at [299, 12] on span "Commit & push (1)" at bounding box center [294, 13] width 77 height 11
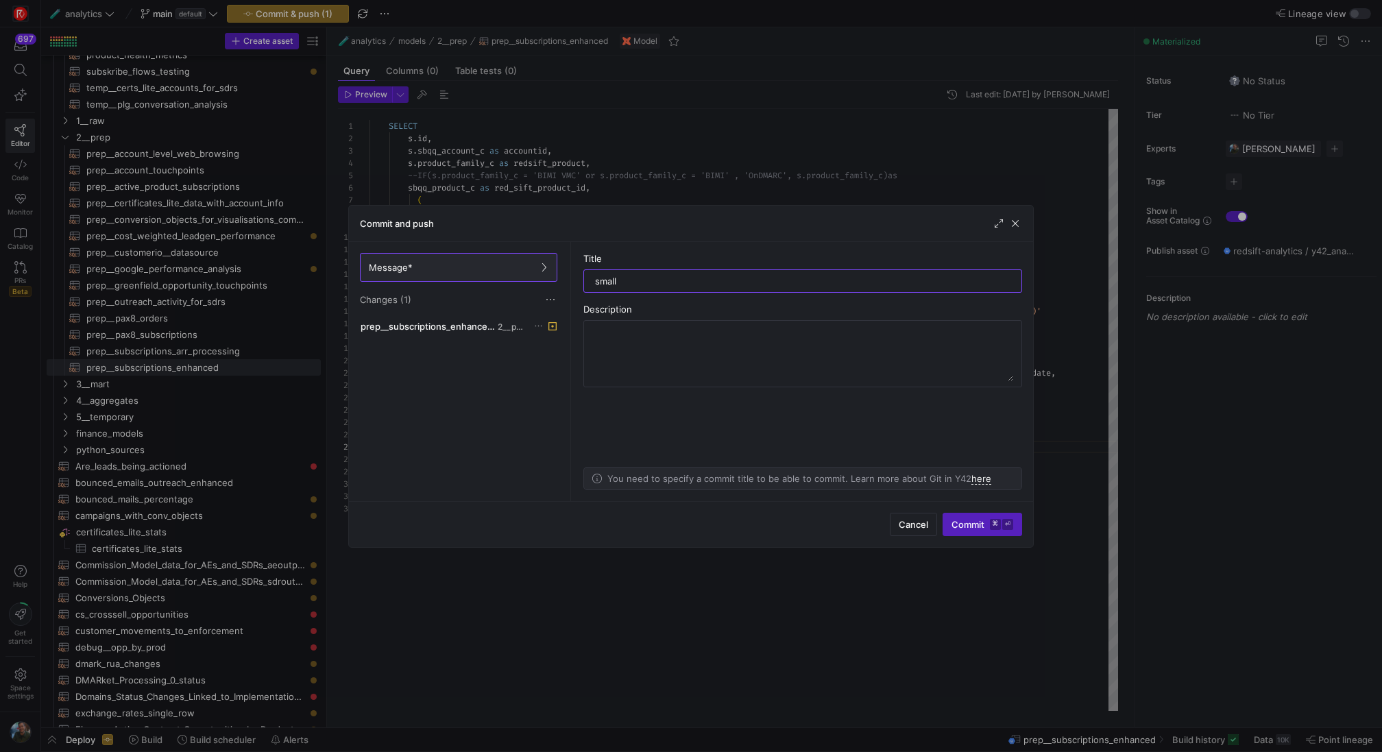
type input "small"
type input "addition to subs enhanced"
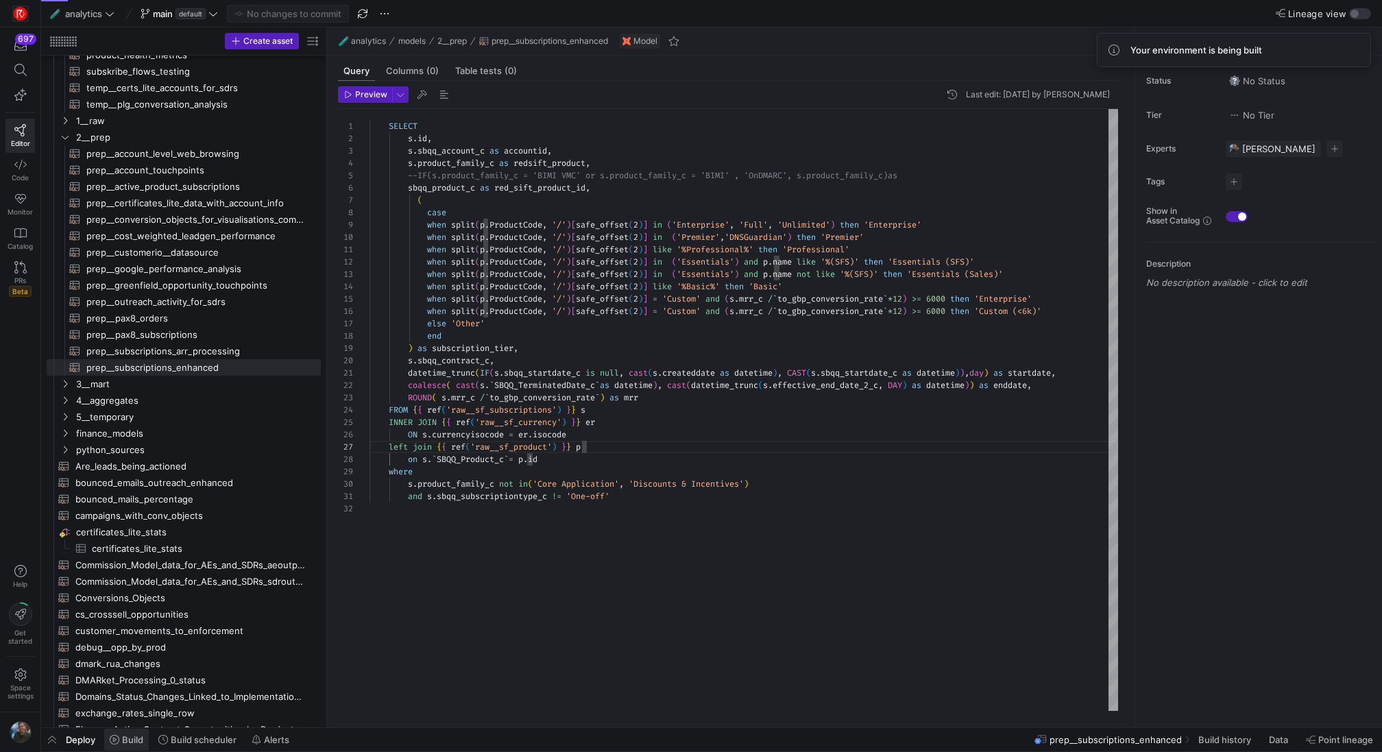
click at [130, 743] on span "Build" at bounding box center [132, 739] width 21 height 11
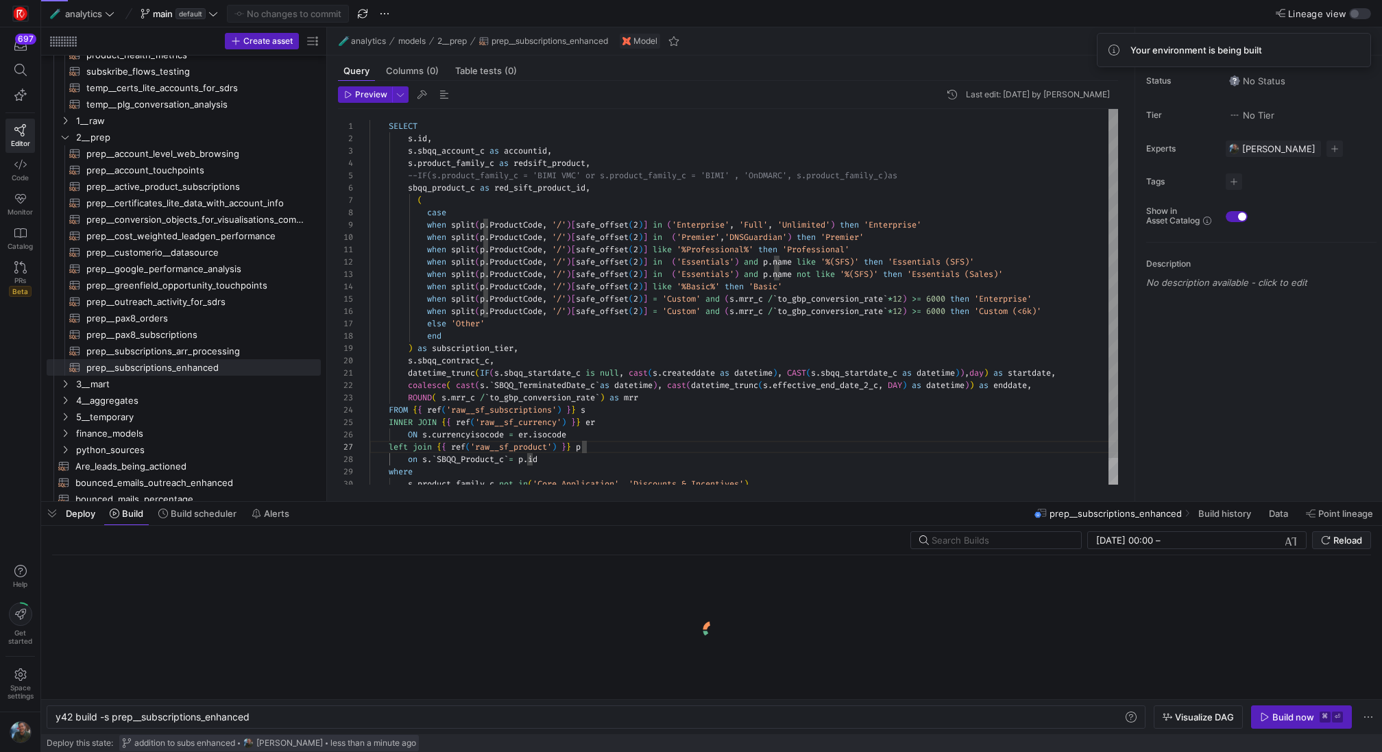
scroll to position [0, 195]
click at [329, 710] on div "y42 build -s prep__subscriptions_enhanced y42 build -s prep__subscriptions_enha…" at bounding box center [596, 716] width 1099 height 23
click at [326, 716] on div "y42 build -s prep__subscriptions_enhanced" at bounding box center [590, 716] width 1069 height 11
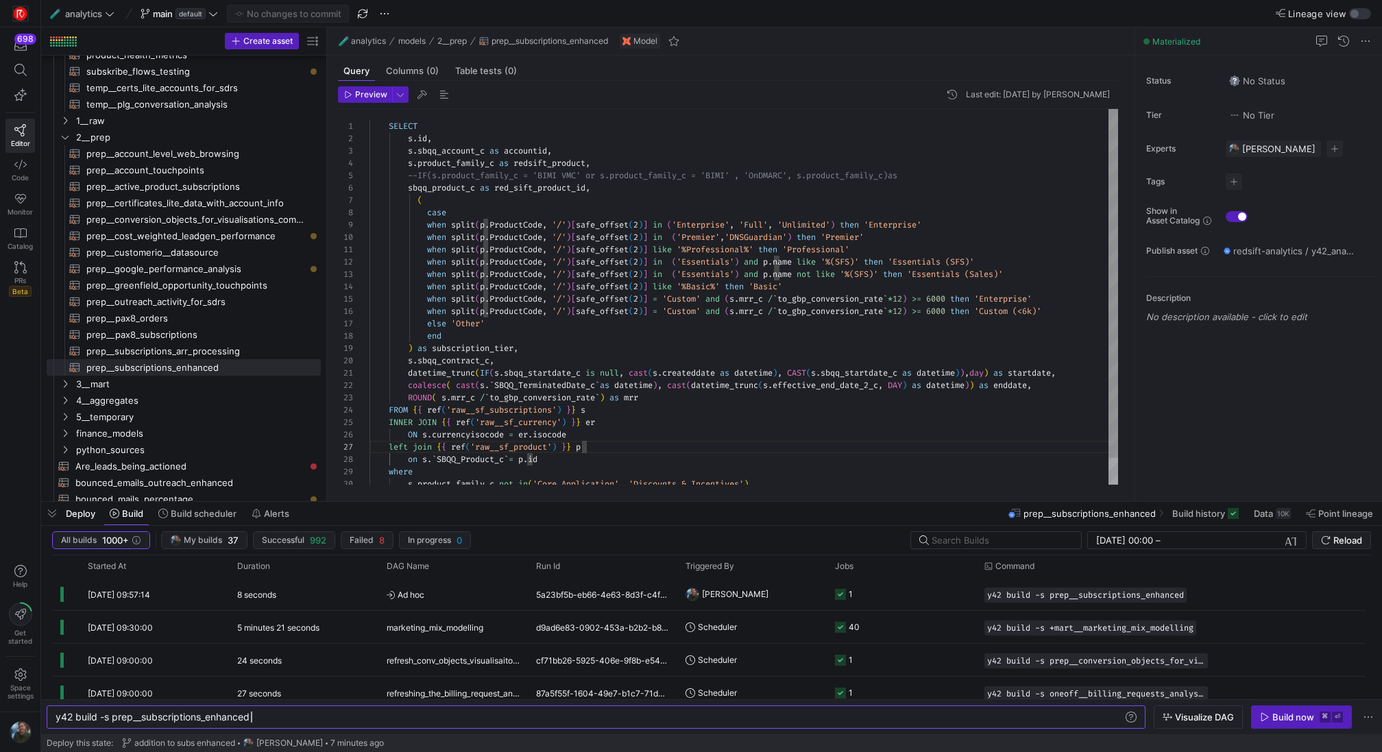
scroll to position [49, 306]
click at [673, 305] on div "SELECT s . id , s . sbqq_account_c as accountid , s . product_family_c as redsi…" at bounding box center [743, 312] width 749 height 406
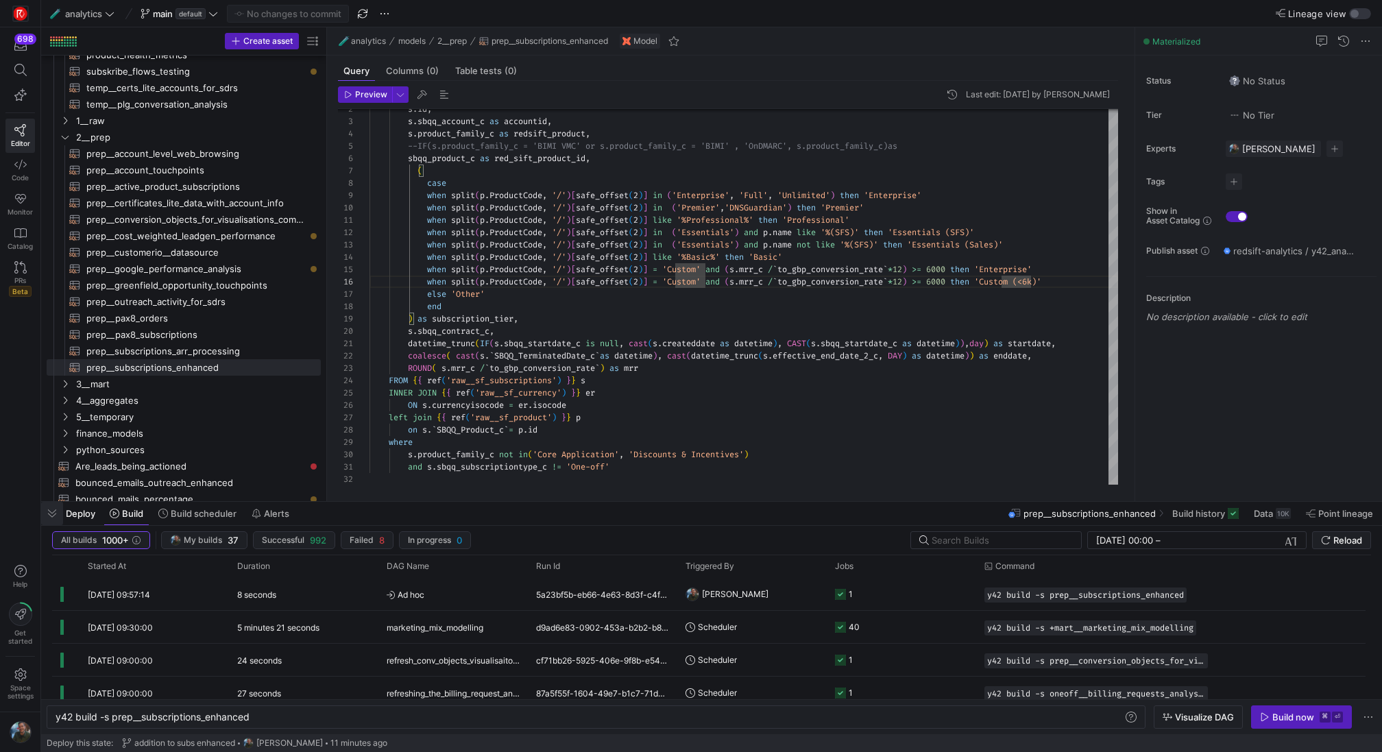
click at [59, 517] on span "button" at bounding box center [52, 513] width 22 height 23
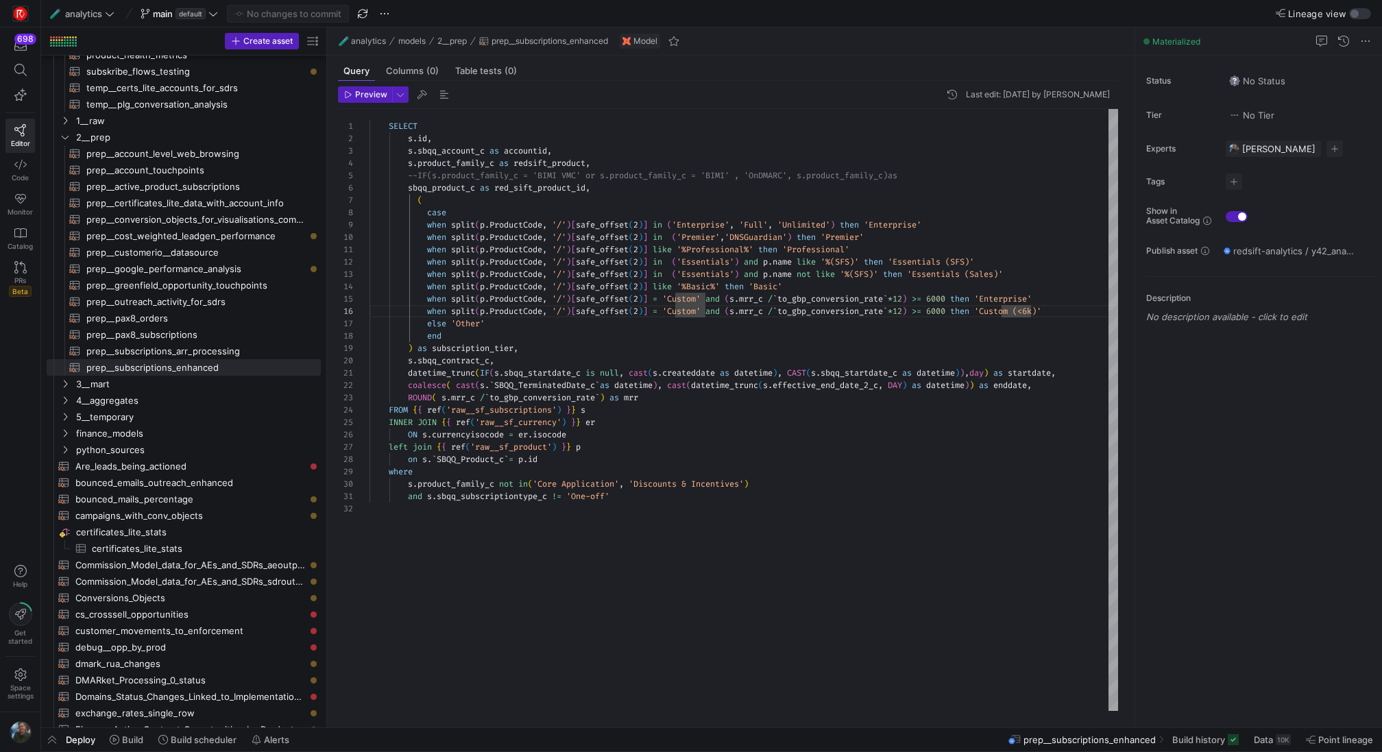
scroll to position [62, 74]
click at [731, 339] on div "s . id , s . sbqq_account_c as accountid , s . product_family_c as redsift_prod…" at bounding box center [743, 410] width 749 height 603
click at [945, 311] on div "s . id , s . sbqq_account_c as accountid , s . product_family_c as redsift_prod…" at bounding box center [743, 410] width 749 height 603
type textarea "then 'Essentials (SFS)' when split(p.ProductCode, '/')[safe_offset(2)] in ('Ess…"
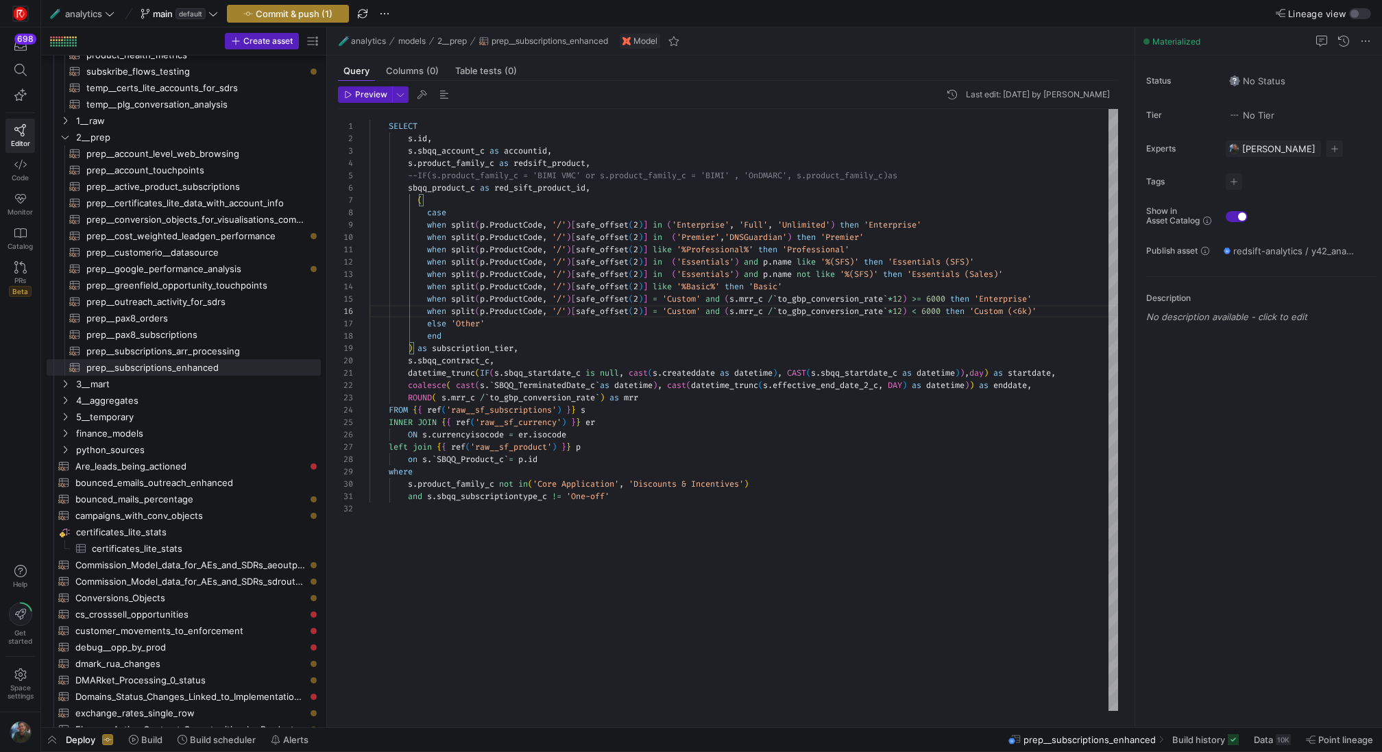
click at [273, 11] on span "Commit & push (1)" at bounding box center [294, 13] width 77 height 11
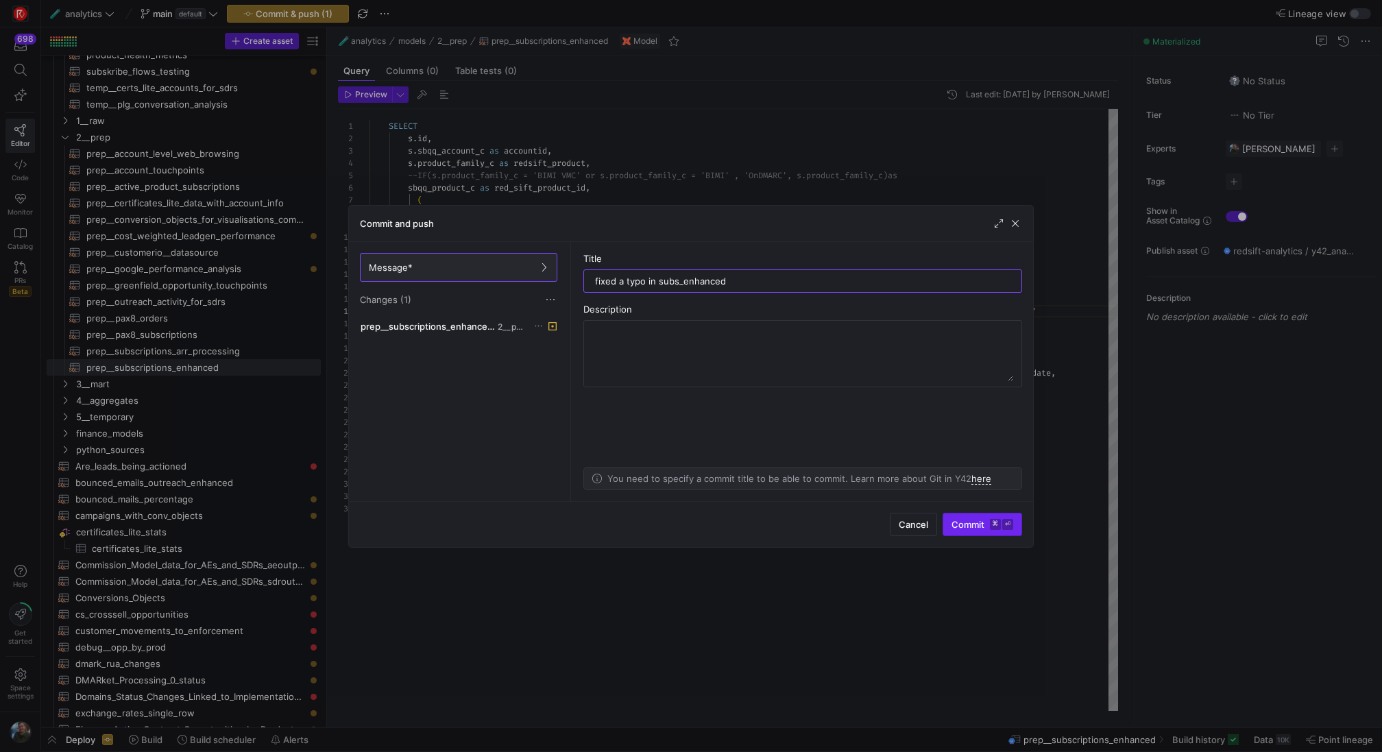
type input "fixed a typo in subs_enhanced"
click at [964, 526] on span "Commit ⌘ ⏎" at bounding box center [982, 524] width 62 height 11
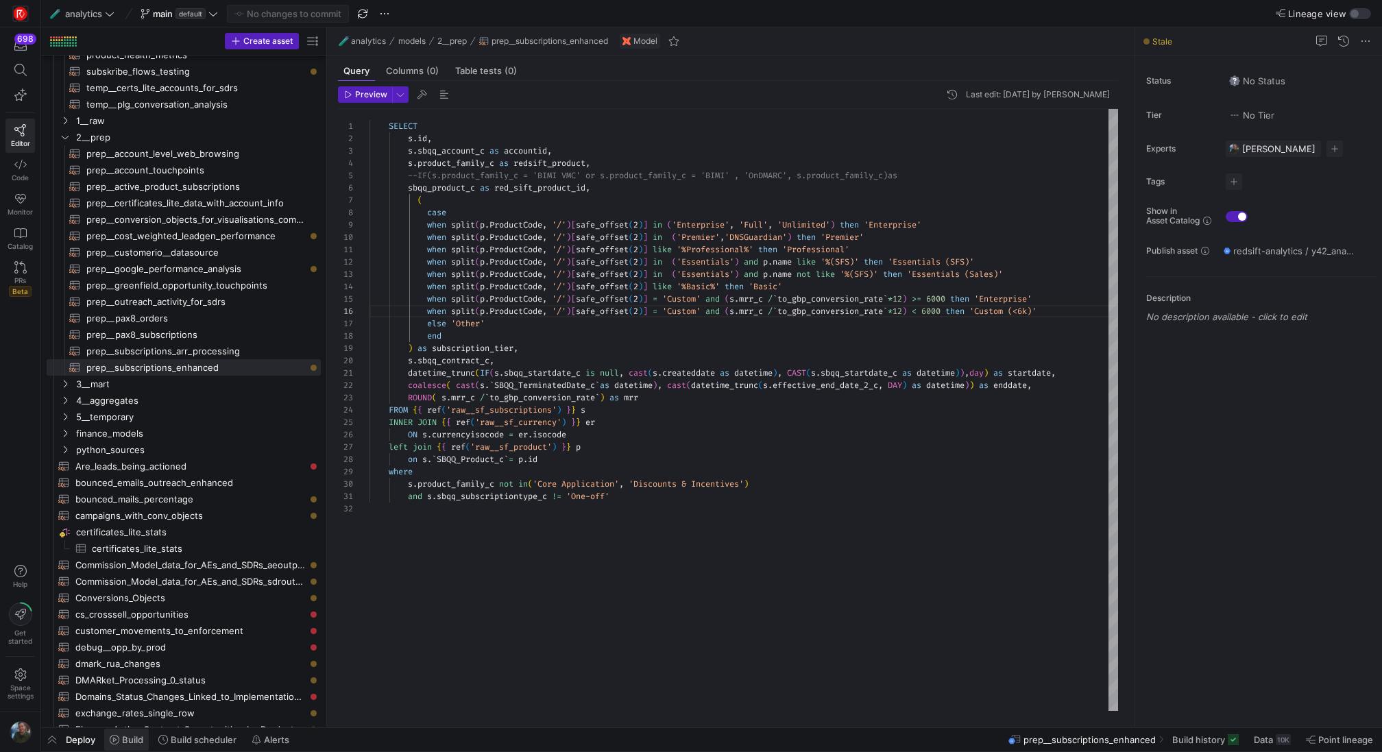
click at [131, 742] on span "Build" at bounding box center [132, 739] width 21 height 11
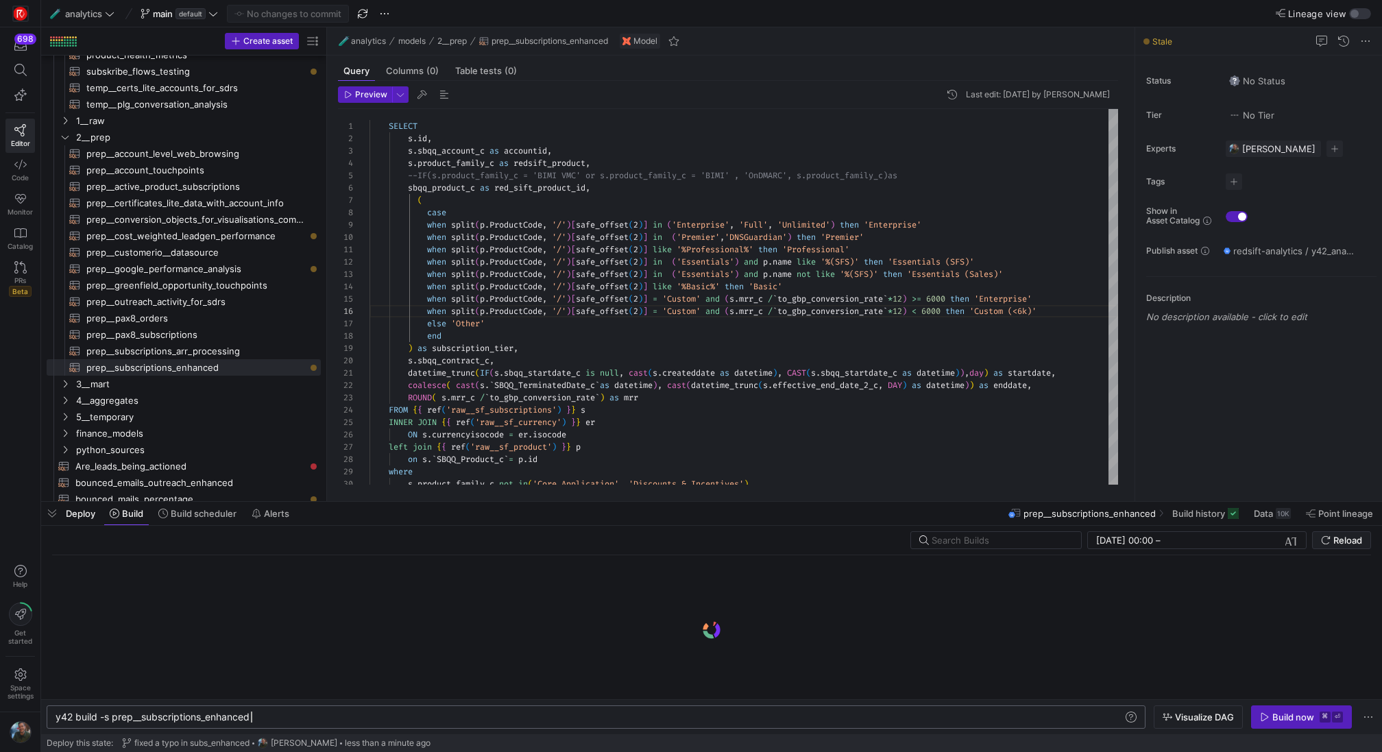
click at [265, 714] on div "y42 build -s prep__subscriptions_enhanced" at bounding box center [590, 716] width 1069 height 11
